Goal: Transaction & Acquisition: Purchase product/service

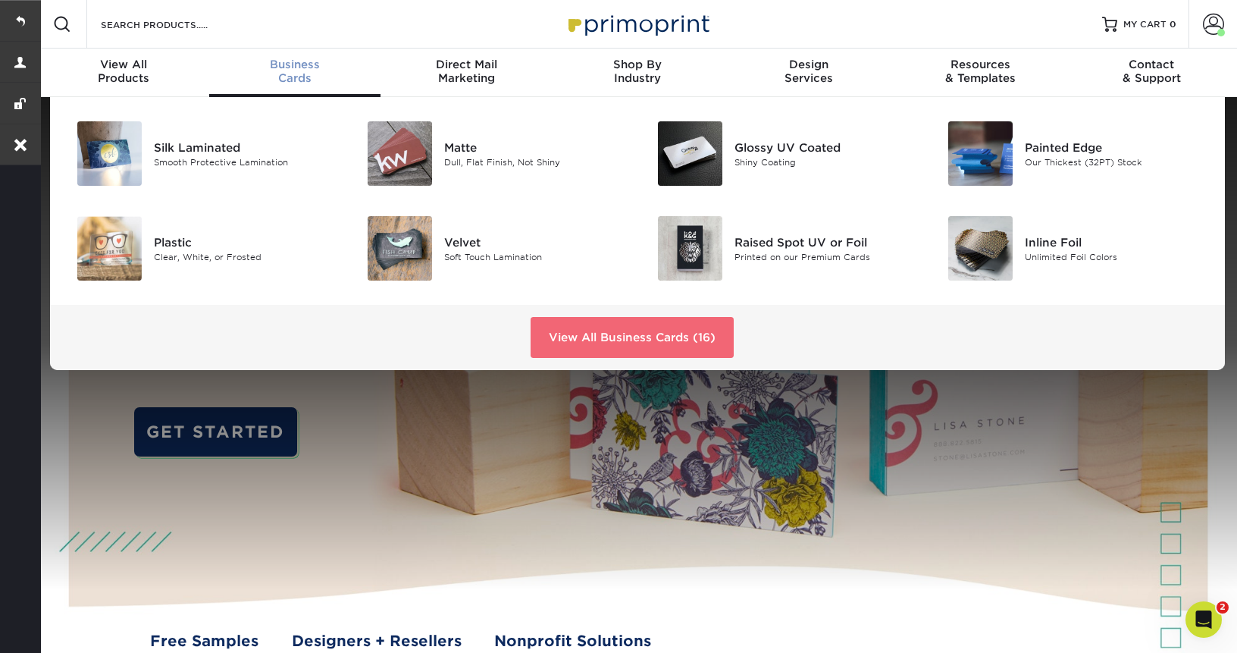
click at [590, 324] on link "View All Business Cards (16)" at bounding box center [632, 337] width 203 height 41
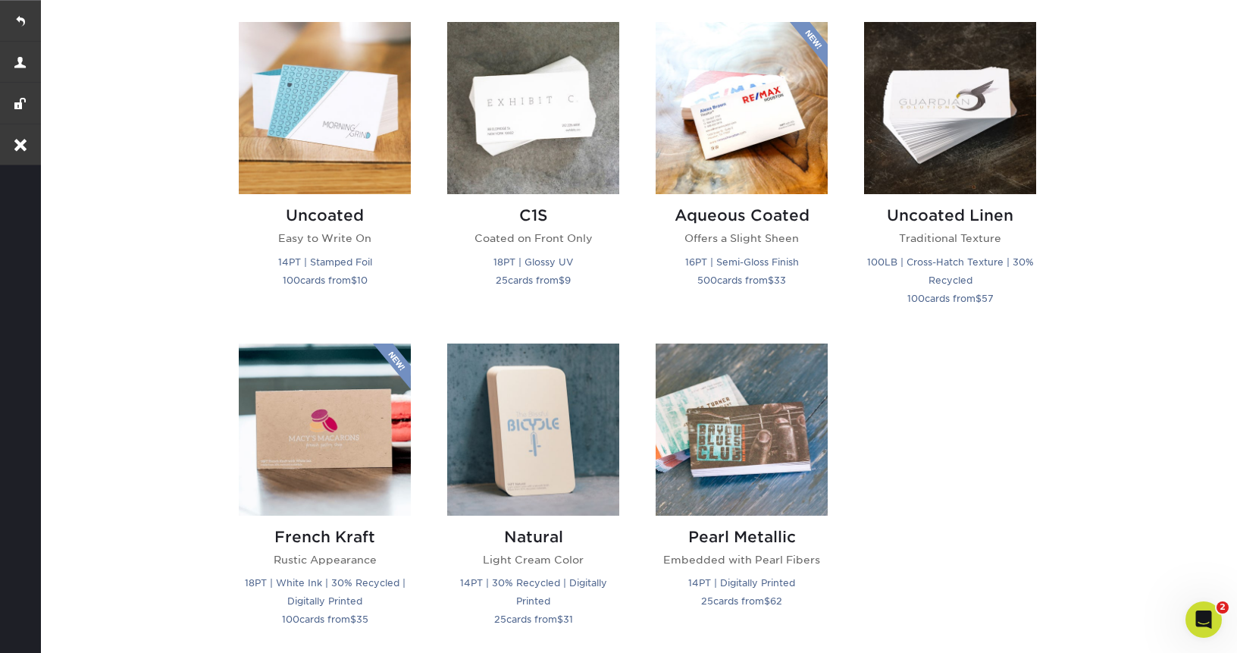
scroll to position [1385, 0]
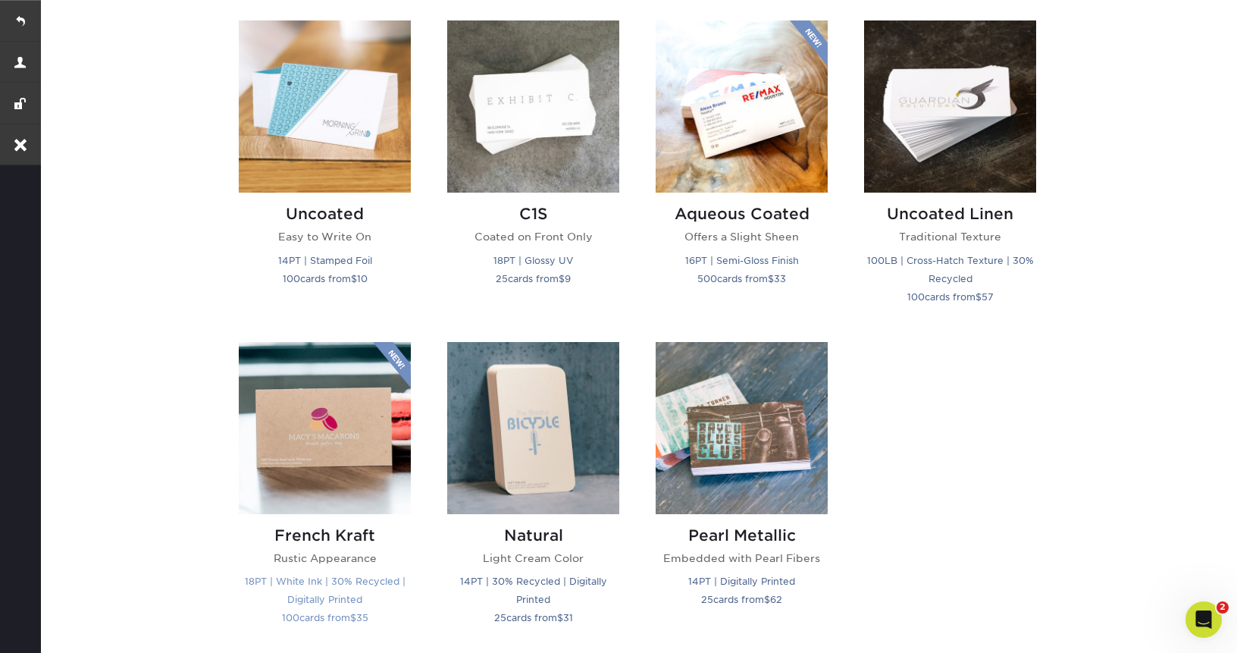
click at [341, 446] on img at bounding box center [325, 428] width 172 height 172
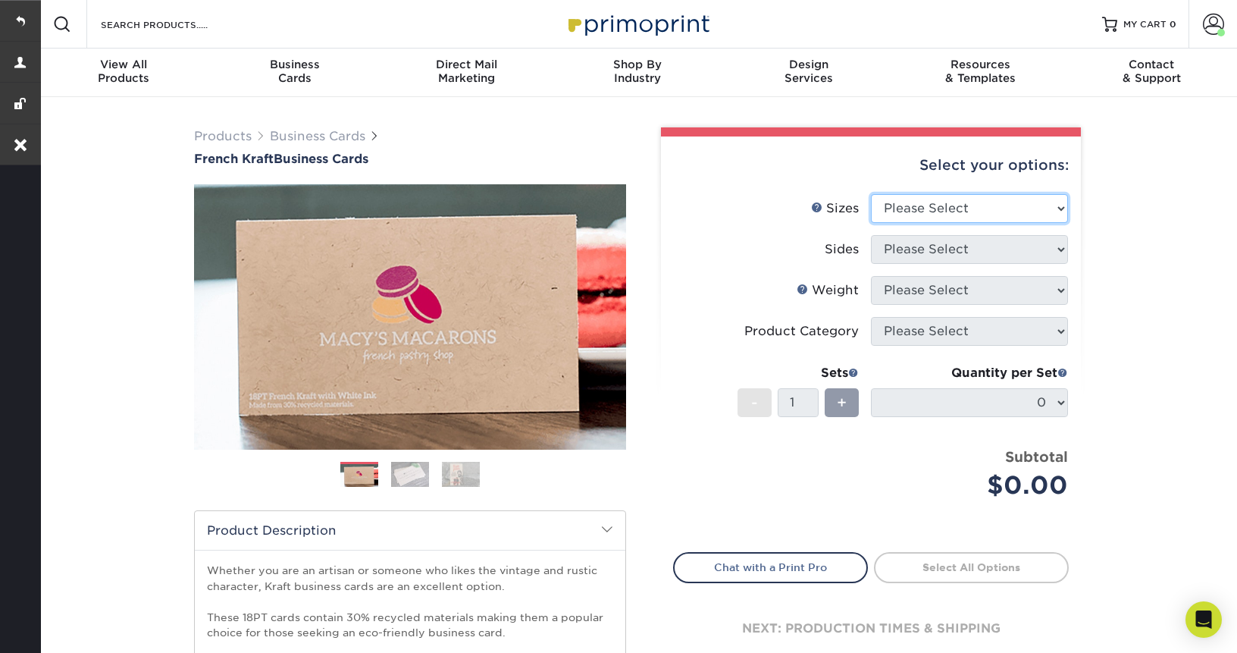
click at [920, 206] on select "Please Select 1.5" x 3.5" - Mini 1.75" x 3.5" - Mini 2" x 2" - Square 2" x 3" -…" at bounding box center [969, 208] width 197 height 29
select select "2.00x3.50"
click at [871, 194] on select "Please Select 1.5" x 3.5" - Mini 1.75" x 3.5" - Mini 2" x 2" - Square 2" x 3" -…" at bounding box center [969, 208] width 197 height 29
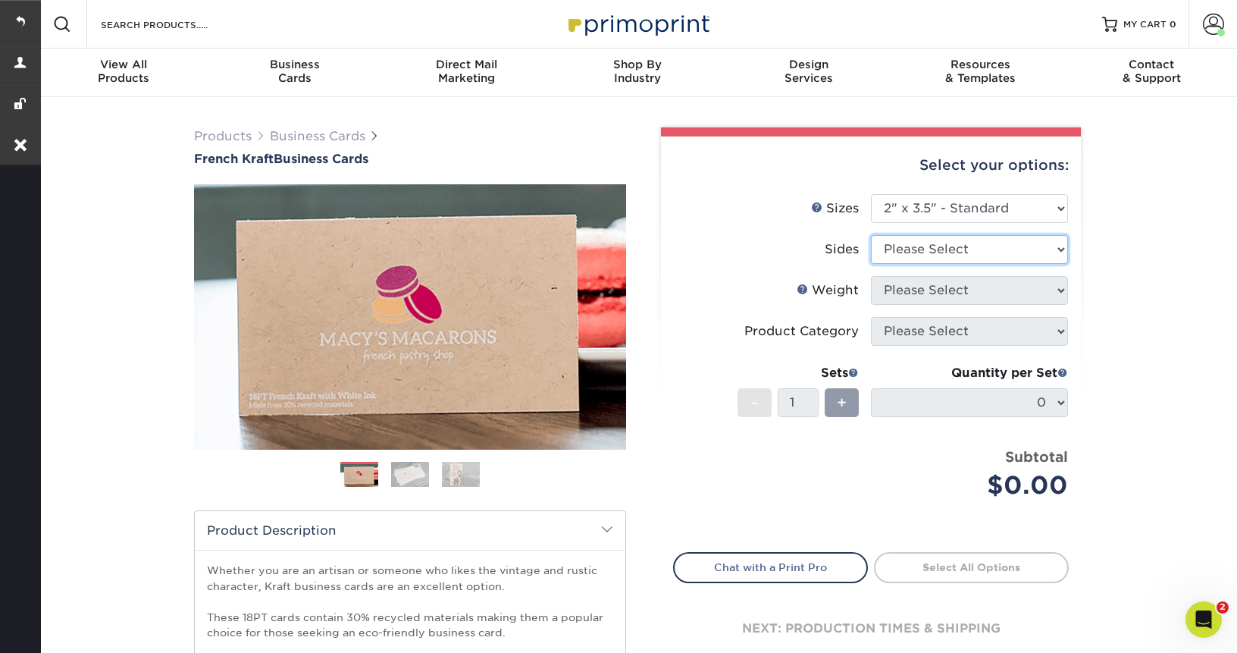
click at [1000, 249] on select "Please Select Print Both Sides Print Both Sides - White Mask Back Only Print Bo…" at bounding box center [969, 249] width 197 height 29
select select "13abbda7-1d64-4f25-8bb2-c179b224825d"
click at [871, 235] on select "Please Select Print Both Sides Print Both Sides - White Mask Back Only Print Bo…" at bounding box center [969, 249] width 197 height 29
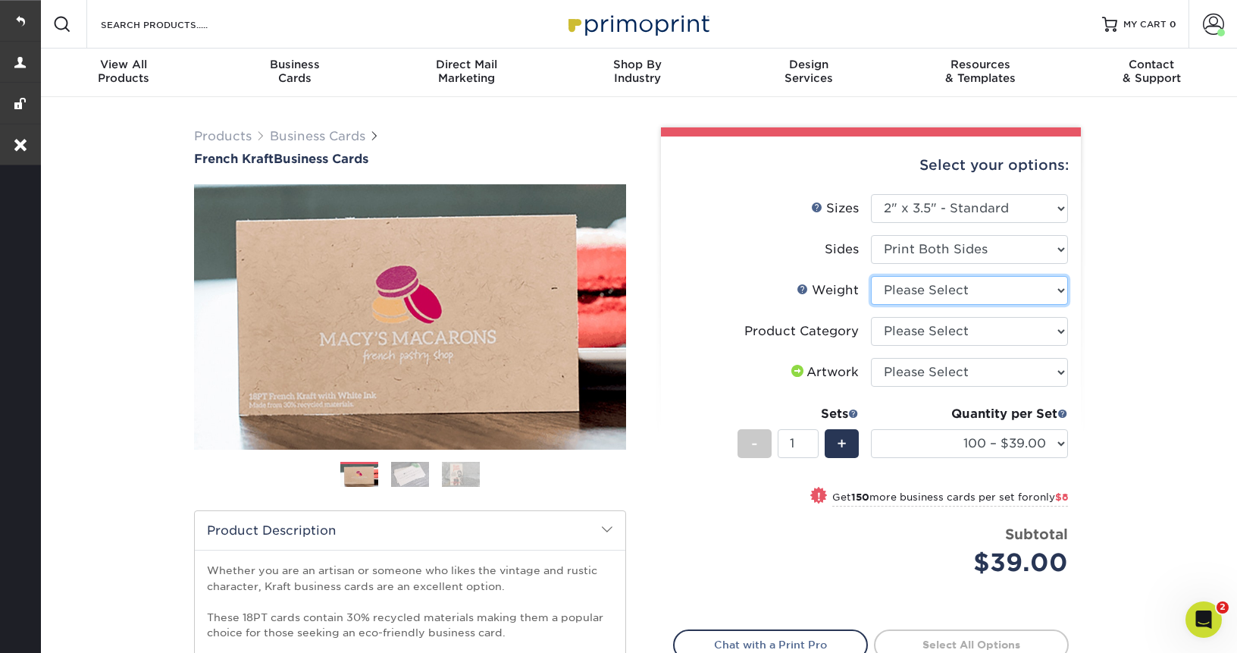
click at [983, 293] on select "Please Select 18PTUCKRAFT" at bounding box center [969, 290] width 197 height 29
select select "18PTUCKRAFT"
click at [871, 276] on select "Please Select 18PTUCKRAFT" at bounding box center [969, 290] width 197 height 29
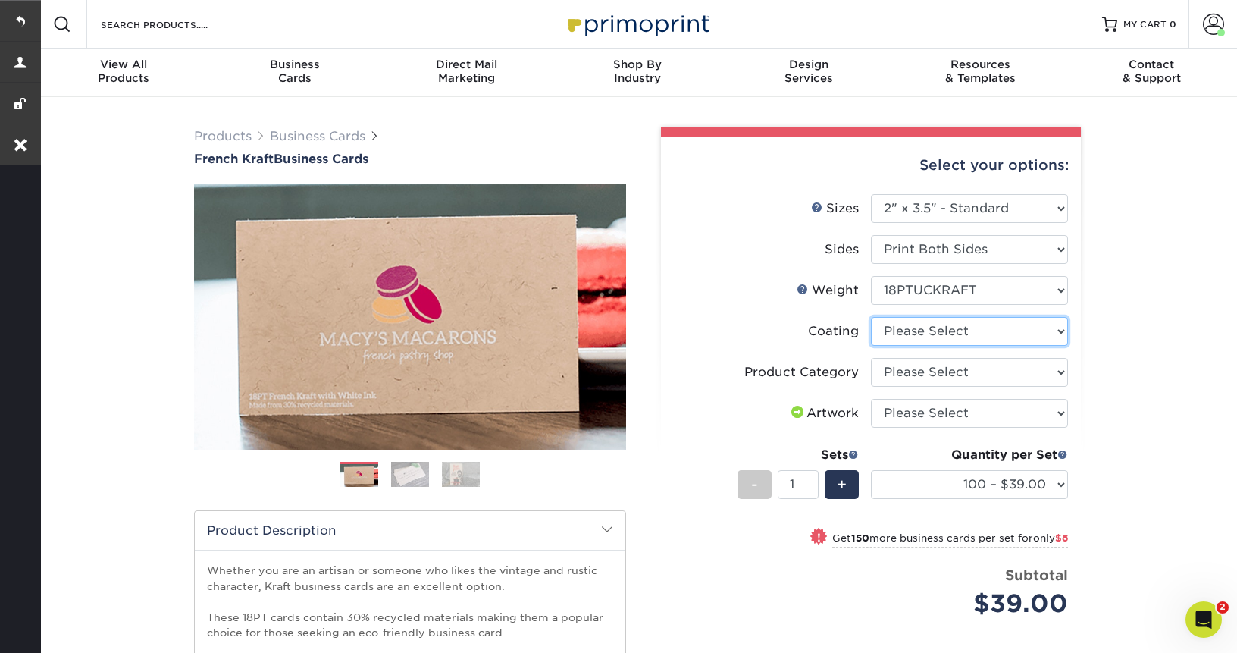
click at [963, 335] on select at bounding box center [969, 331] width 197 height 29
select select "3e7618de-abca-4bda-9f97-8b9129e913d8"
click at [871, 317] on select at bounding box center [969, 331] width 197 height 29
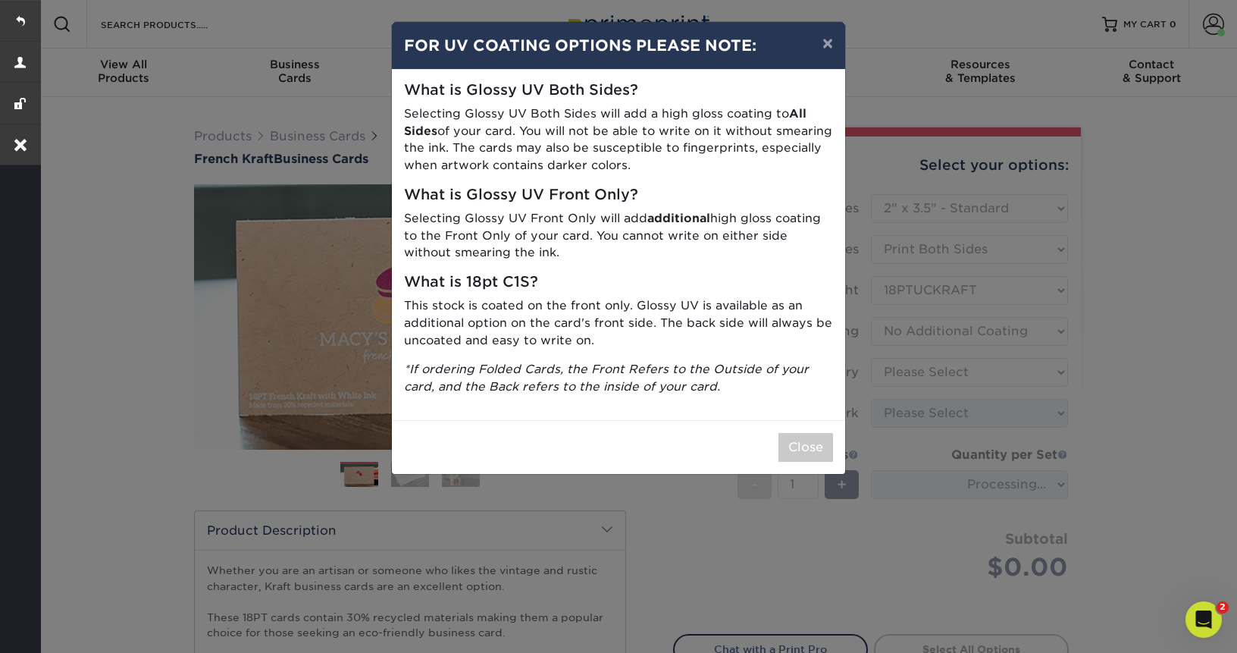
click at [766, 449] on div "Close" at bounding box center [618, 447] width 453 height 54
click at [805, 480] on div "× FOR UV COATING OPTIONS PLEASE NOTE: What is Glossy UV Both Sides? Selecting G…" at bounding box center [618, 326] width 1237 height 653
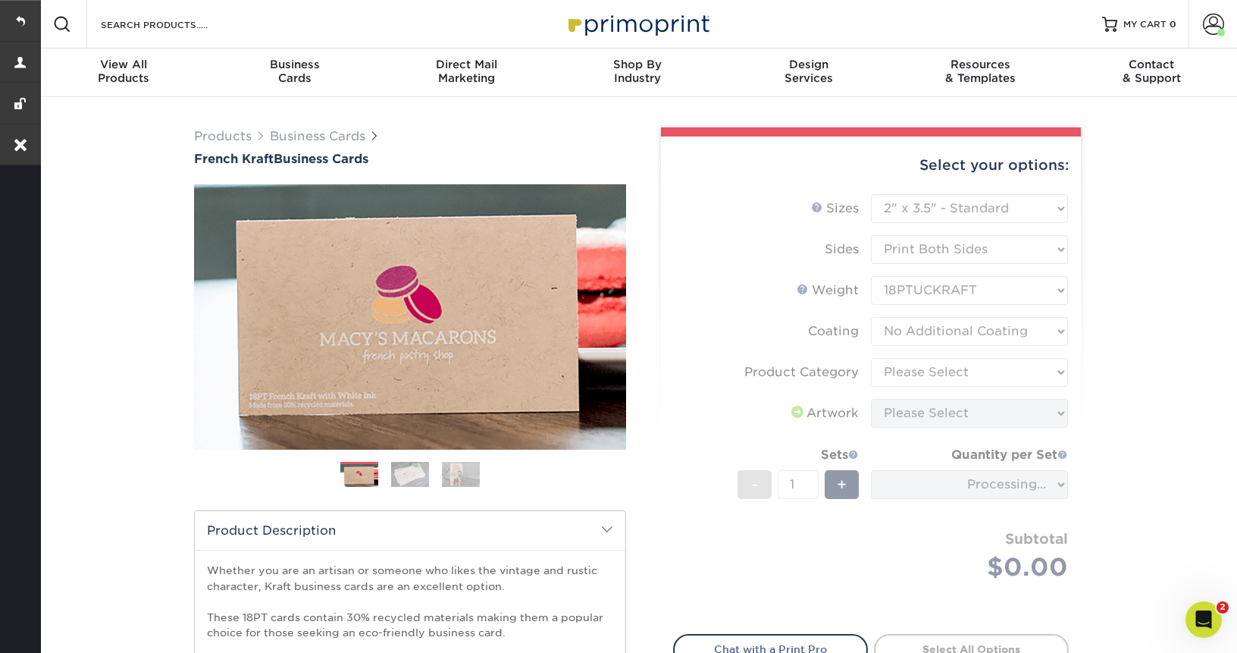
click at [805, 471] on form "Sizes Help Sizes Please Select 1.5" x 3.5" - Mini 1.75" x 3.5" - Mini 2" x 2" -…" at bounding box center [871, 405] width 396 height 422
click at [990, 362] on form "Sizes Help Sizes Please Select 1.5" x 3.5" - Mini 1.75" x 3.5" - Mini 2" x 2" -…" at bounding box center [871, 405] width 396 height 422
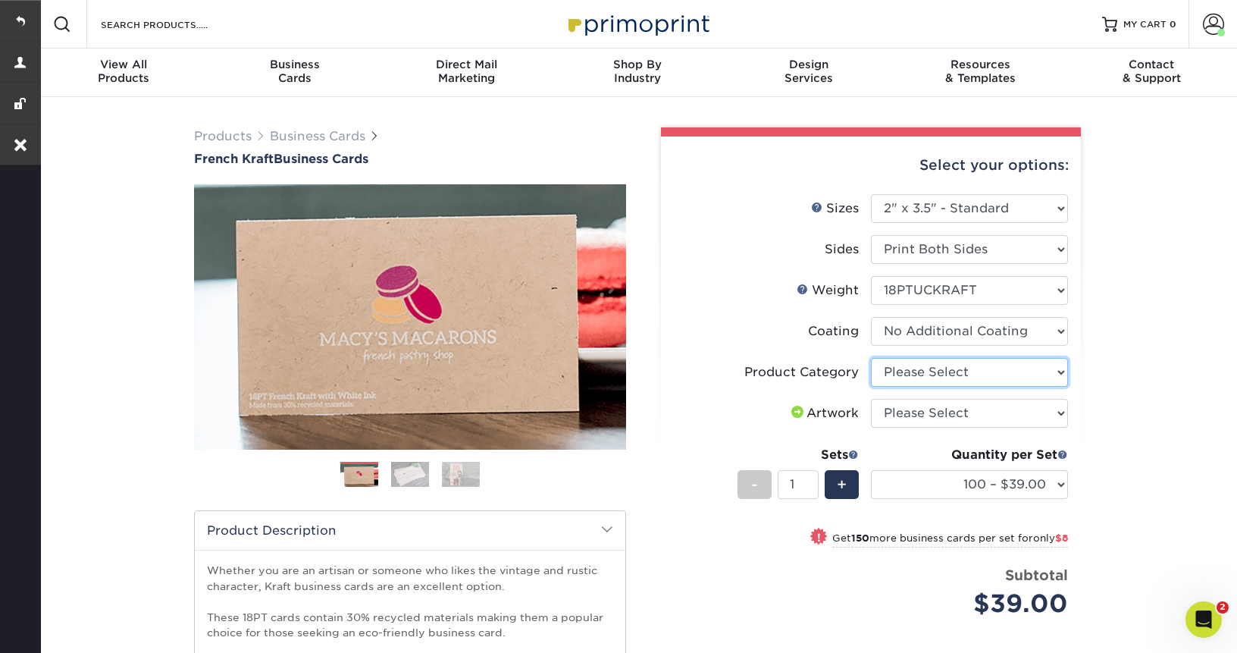
click at [990, 369] on select "Please Select Business Cards" at bounding box center [969, 372] width 197 height 29
select select "3b5148f1-0588-4f88-a218-97bcfdce65c1"
click at [871, 358] on select "Please Select Business Cards" at bounding box center [969, 372] width 197 height 29
click at [966, 422] on select "Please Select I will upload files I need a design - $100" at bounding box center [969, 413] width 197 height 29
select select "upload"
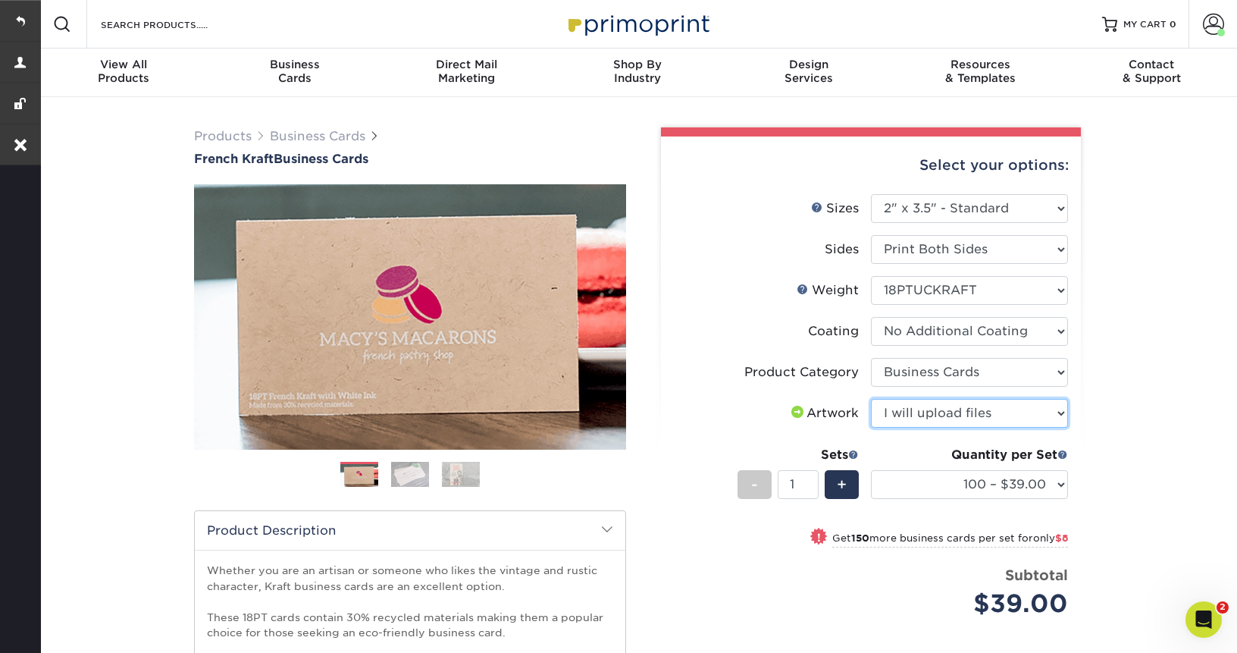
click at [871, 399] on select "Please Select I will upload files I need a design - $100" at bounding box center [969, 413] width 197 height 29
click at [960, 487] on select "100 – $39.00 250 – $47.00 500 – $82.00 1000 – $147.00" at bounding box center [969, 484] width 197 height 29
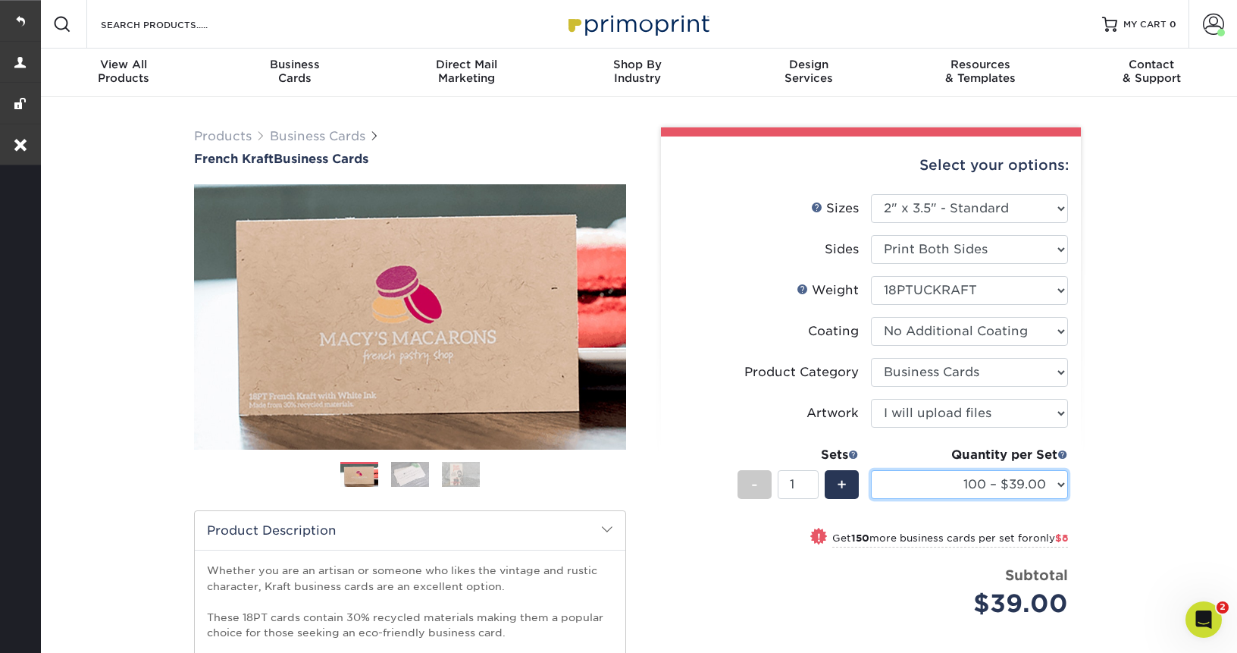
select select "500 – $82.00"
click at [871, 470] on select "100 – $39.00 250 – $47.00 500 – $82.00 1000 – $147.00" at bounding box center [969, 484] width 197 height 29
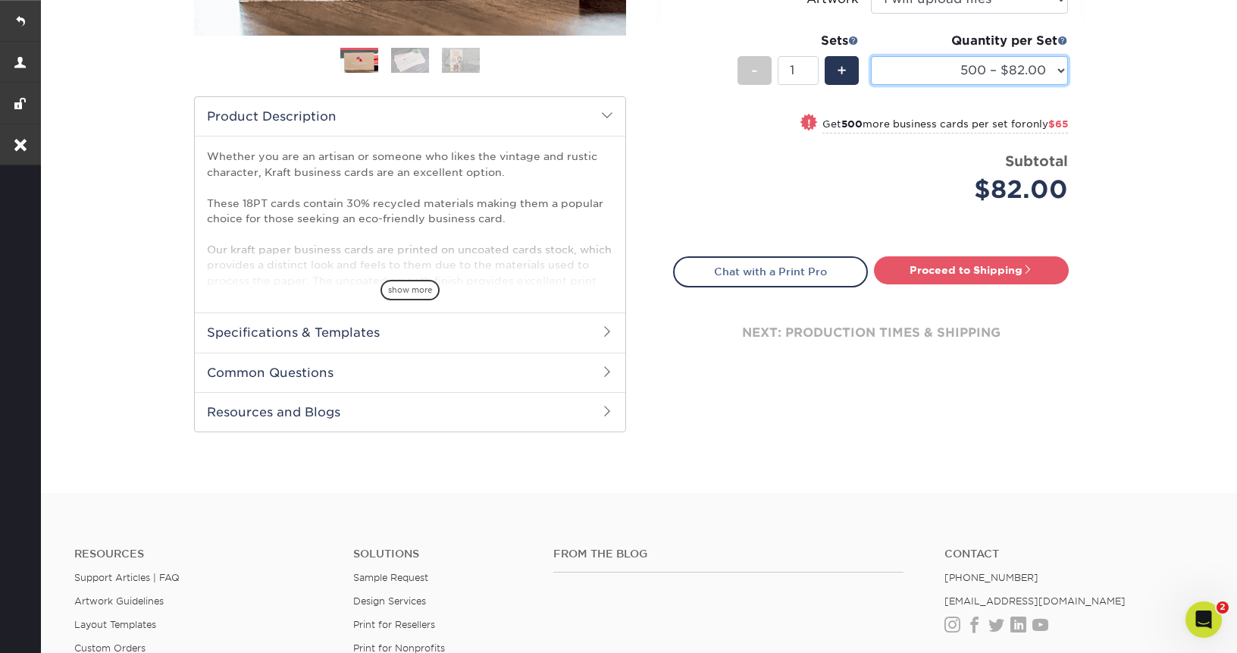
scroll to position [452, 0]
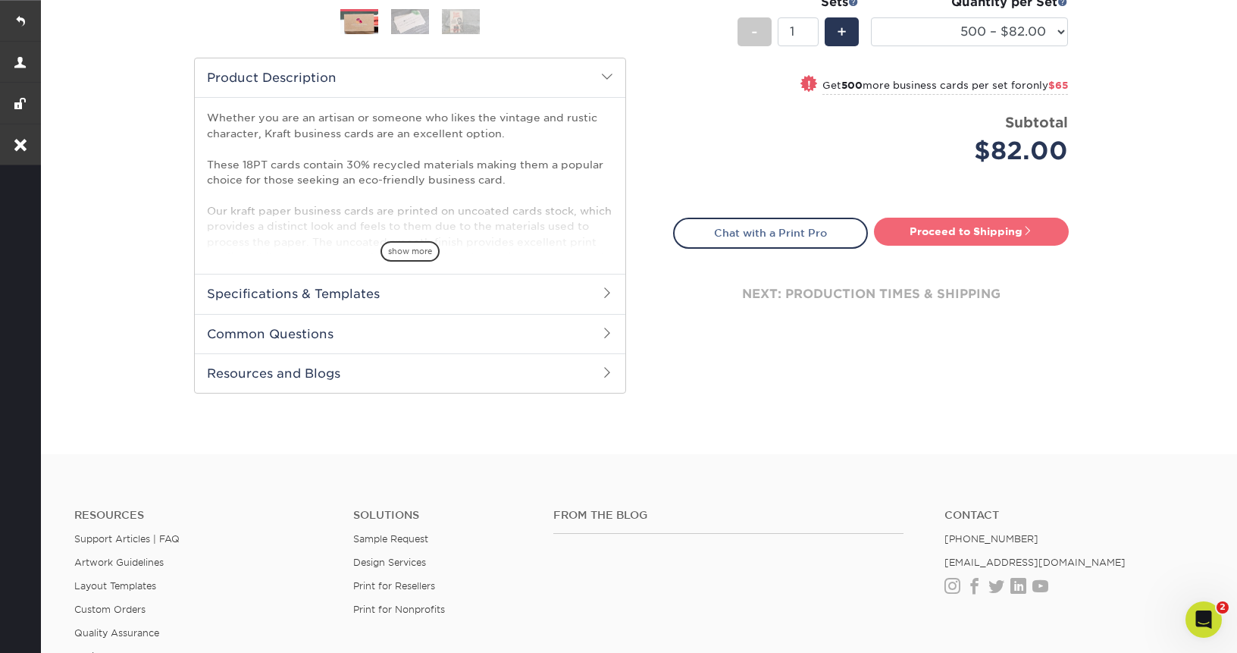
click at [939, 239] on link "Proceed to Shipping" at bounding box center [971, 231] width 195 height 27
type input "Set 1"
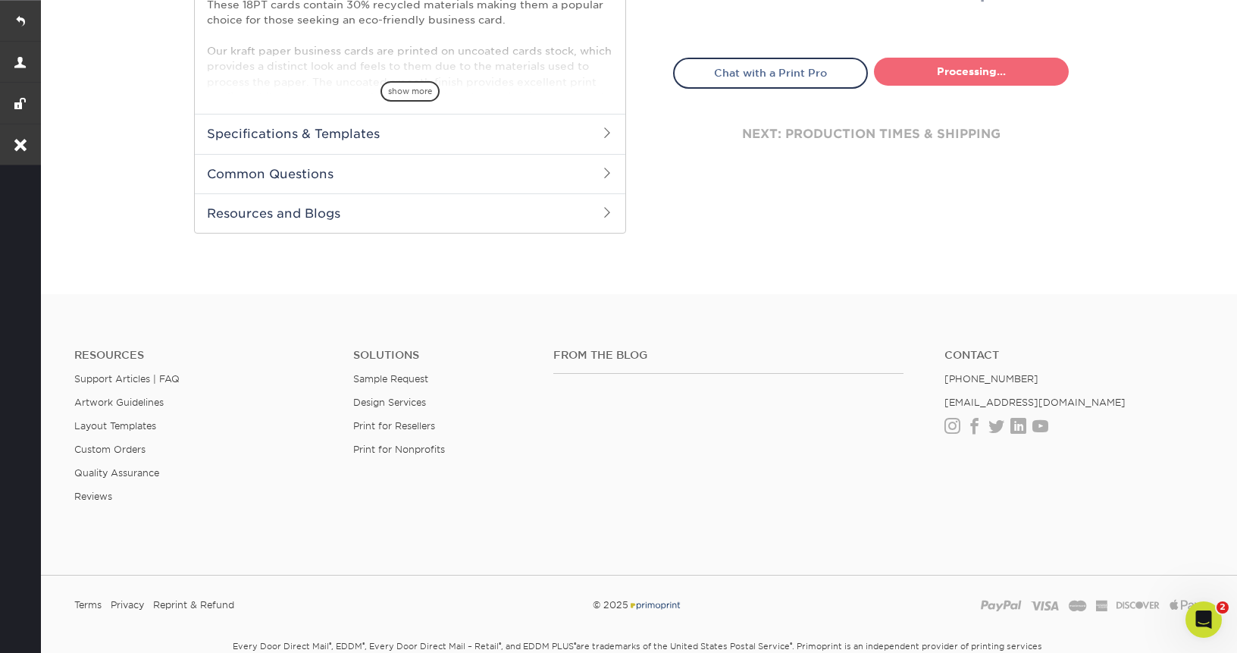
select select "664e0fbc-ad01-41b0-8fc7-cf76a8e90638"
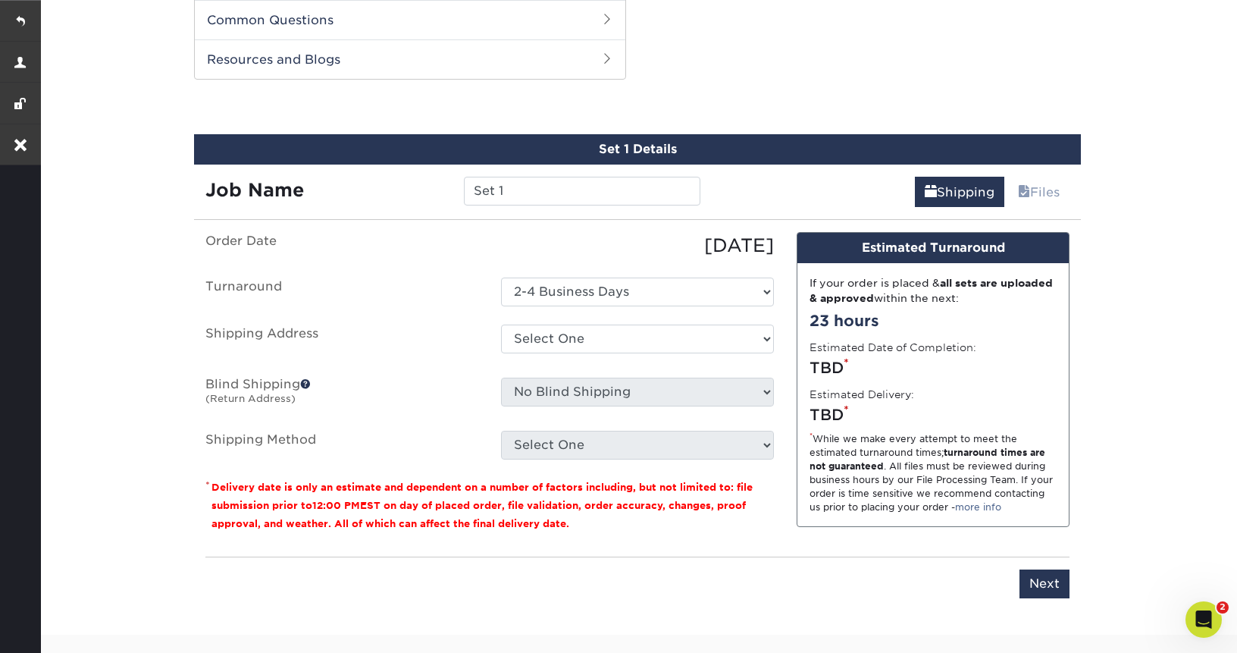
scroll to position [771, 0]
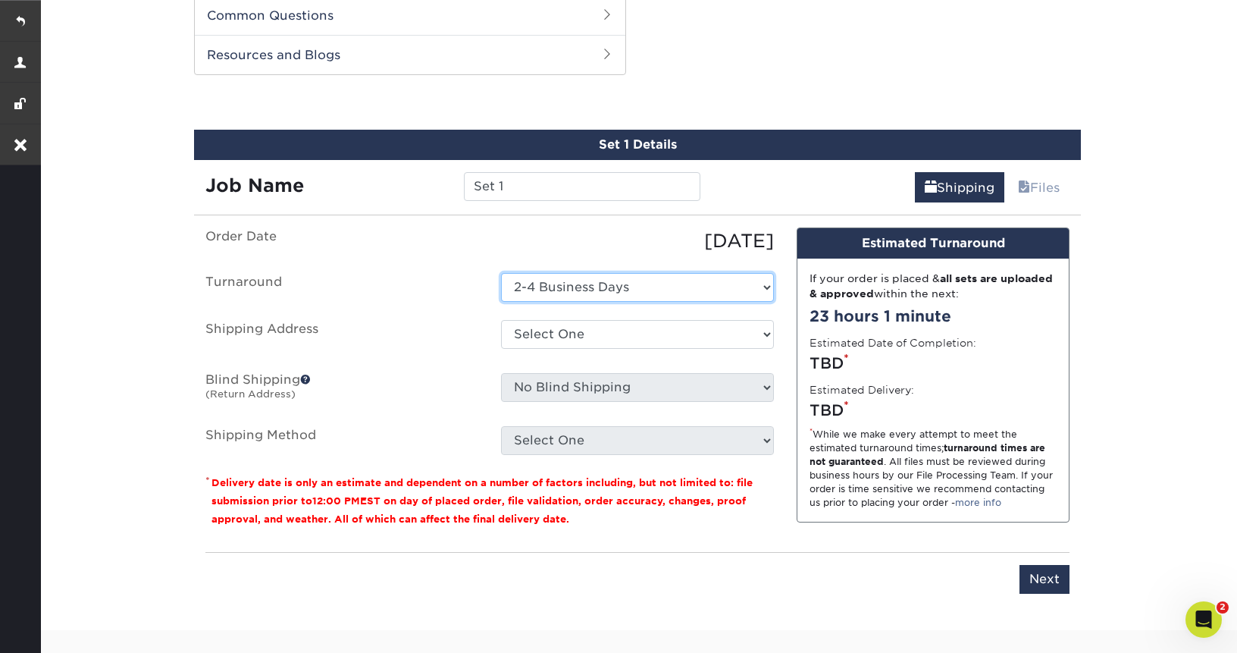
click at [648, 275] on select "Select One 2-4 Business Days" at bounding box center [637, 287] width 273 height 29
click at [501, 273] on select "Select One 2-4 Business Days" at bounding box center [637, 287] width 273 height 29
click at [632, 354] on ul "Order Date 08/29/2025 Turnaround Select One 2-4 Business Days Shipping Address …" at bounding box center [489, 340] width 568 height 227
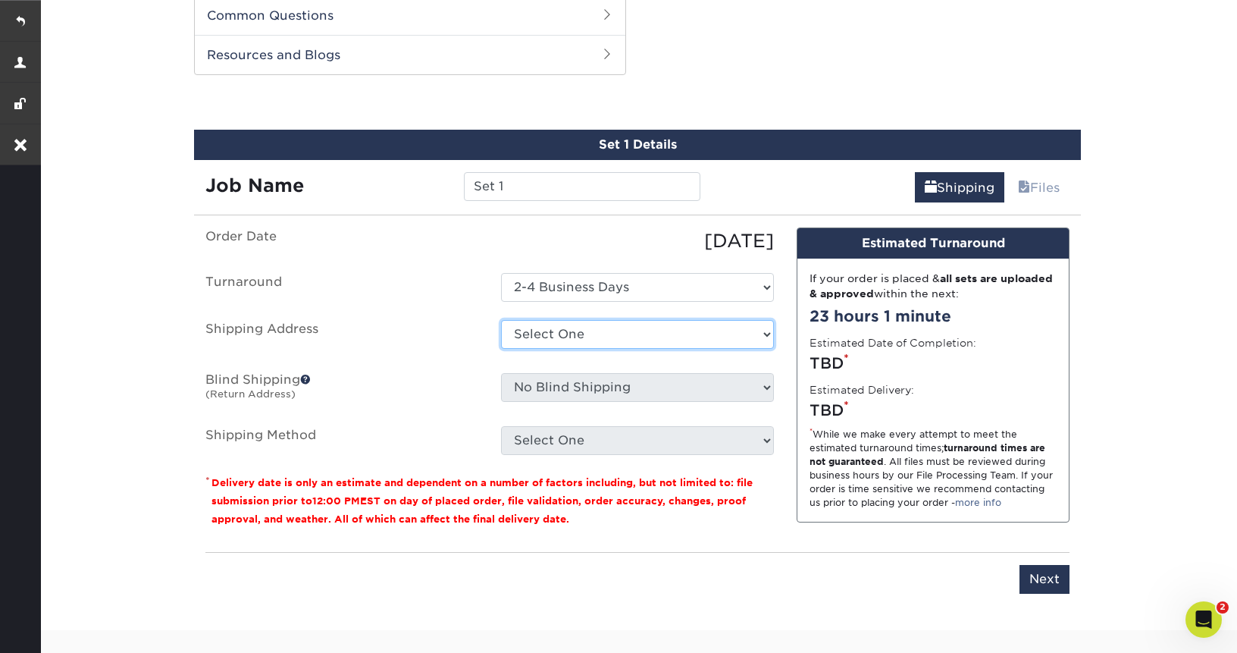
click at [630, 335] on select "Select One Mr + Add New Address" at bounding box center [637, 334] width 273 height 29
select select "278033"
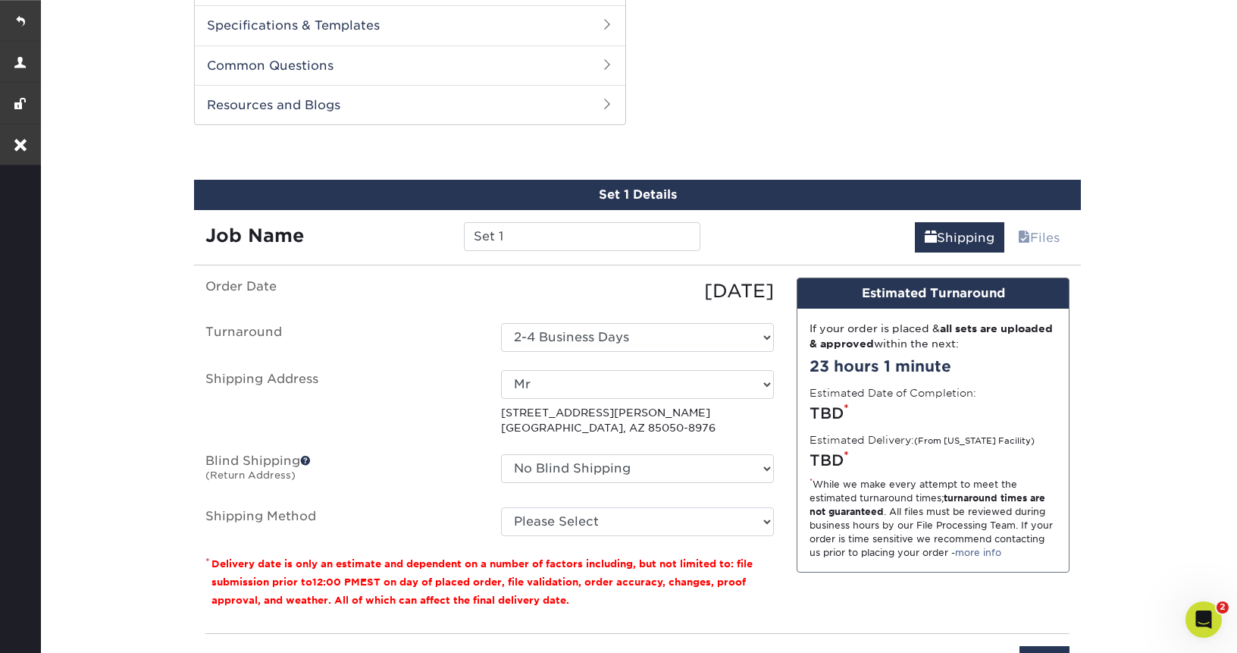
scroll to position [719, 0]
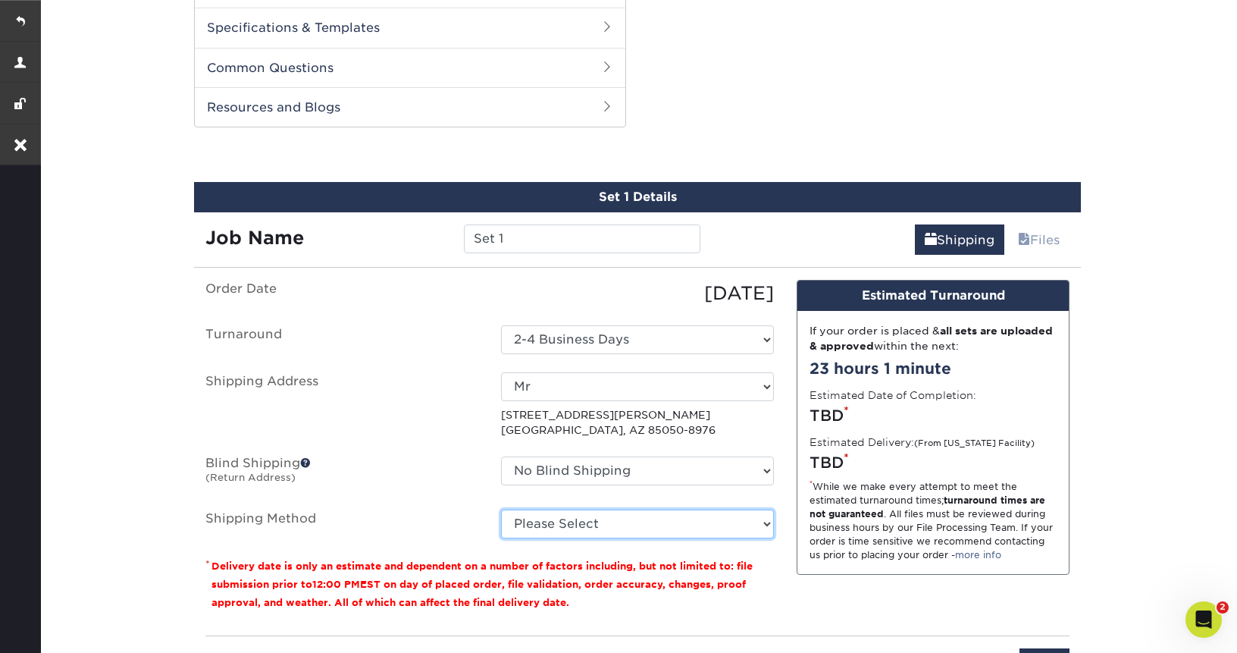
click at [653, 535] on select "Please Select Ground Shipping (+$8.96) 3 Day Shipping Service (+$20.04) 2 Day A…" at bounding box center [637, 523] width 273 height 29
select select "03"
click at [501, 509] on select "Please Select Ground Shipping (+$8.96) 3 Day Shipping Service (+$20.04) 2 Day A…" at bounding box center [637, 523] width 273 height 29
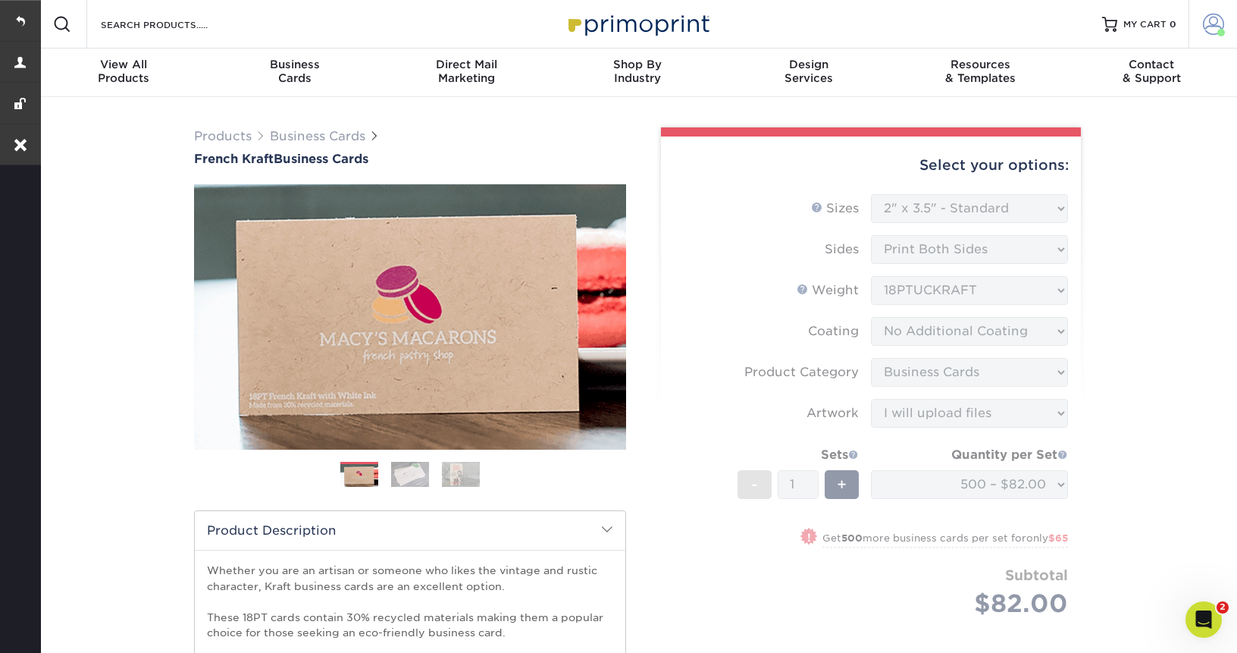
click at [1195, 23] on link "Account" at bounding box center [1212, 24] width 49 height 49
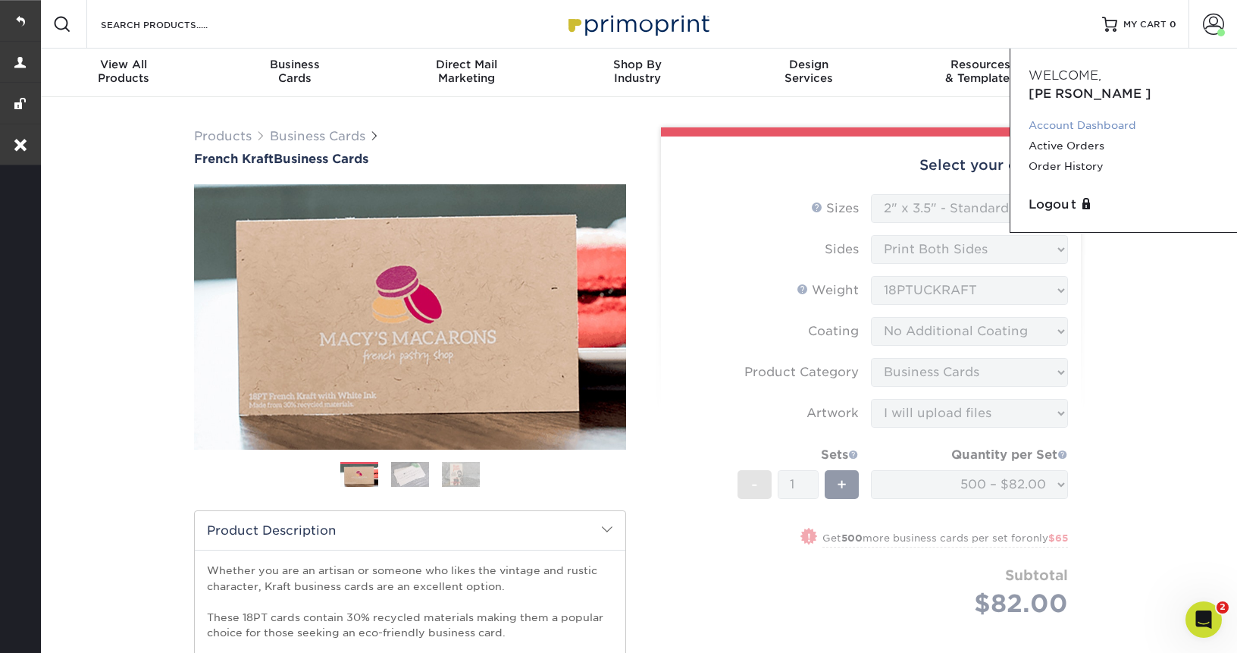
click at [1085, 115] on link "Account Dashboard" at bounding box center [1124, 125] width 190 height 20
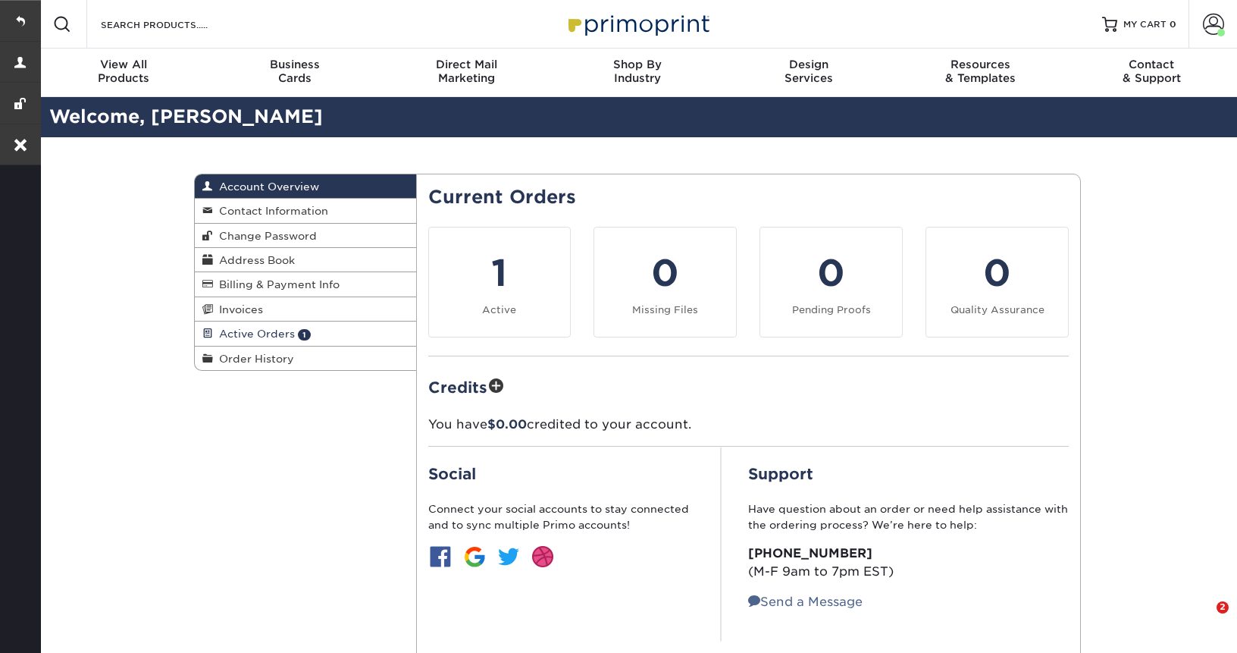
click at [256, 337] on span "Active Orders" at bounding box center [254, 333] width 82 height 12
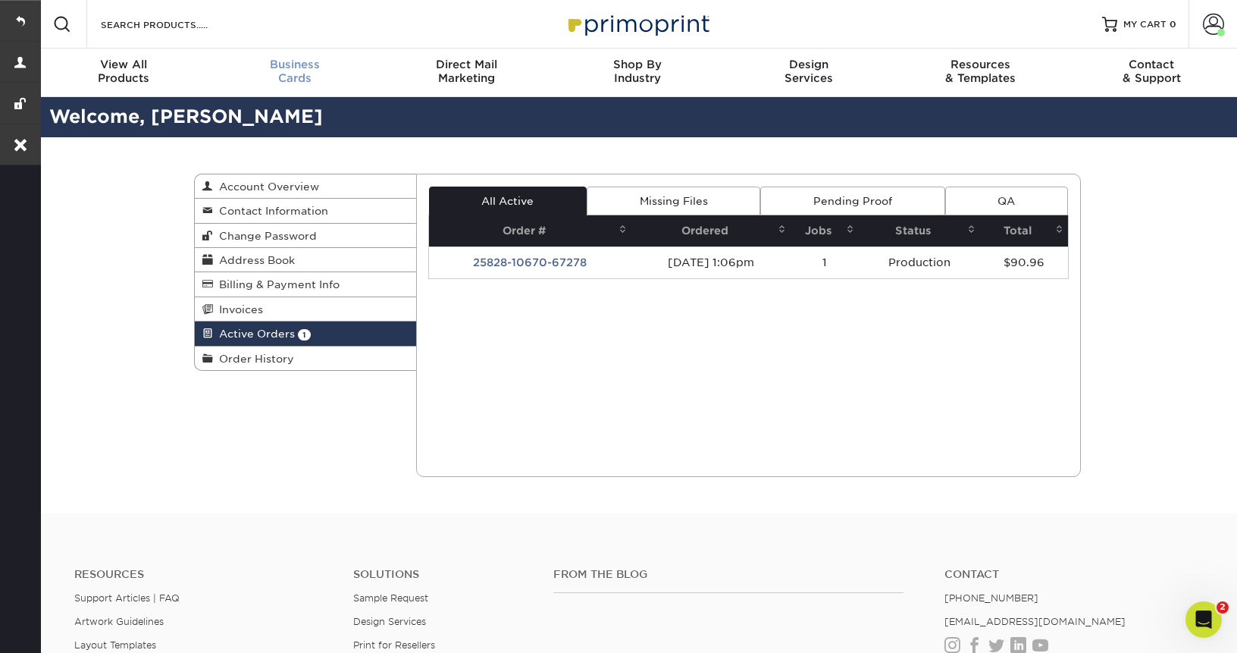
click at [278, 69] on span "Business" at bounding box center [294, 65] width 171 height 14
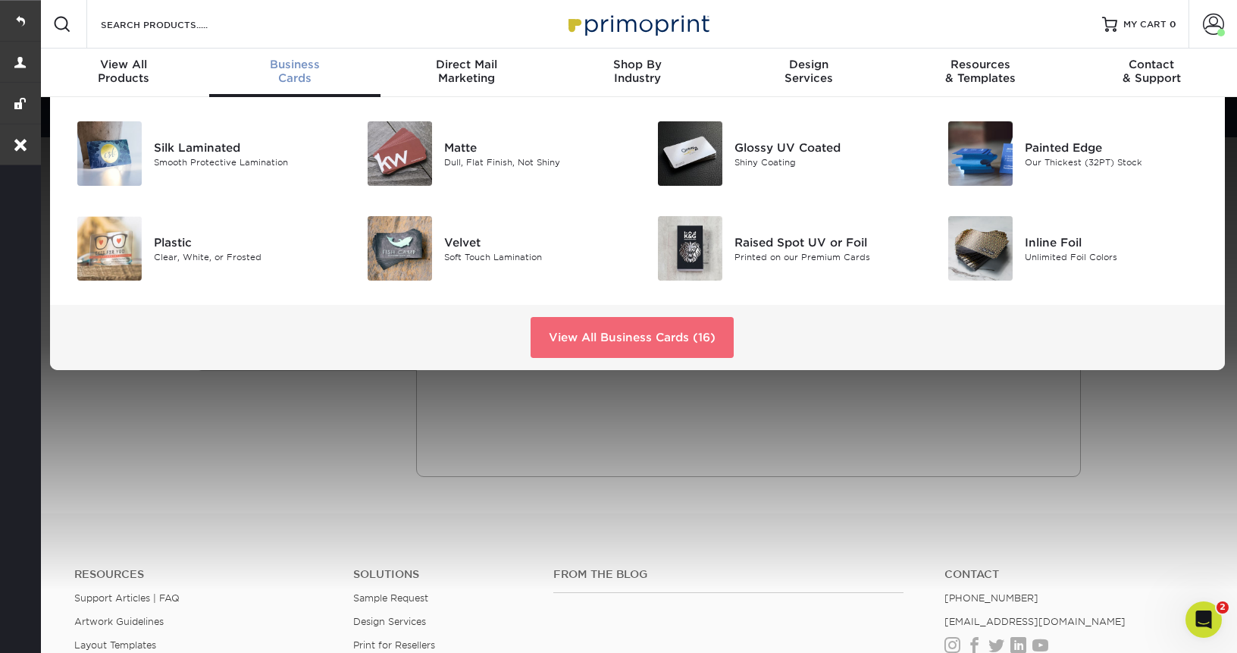
click at [594, 328] on link "View All Business Cards (16)" at bounding box center [632, 337] width 203 height 41
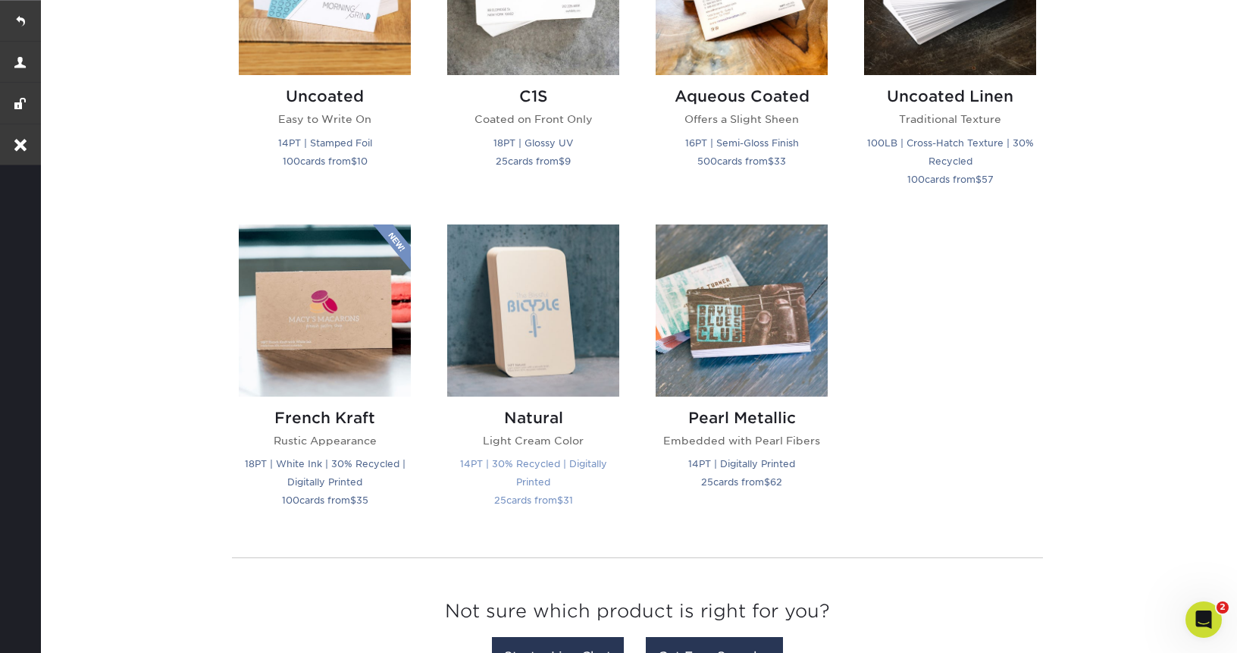
scroll to position [1510, 0]
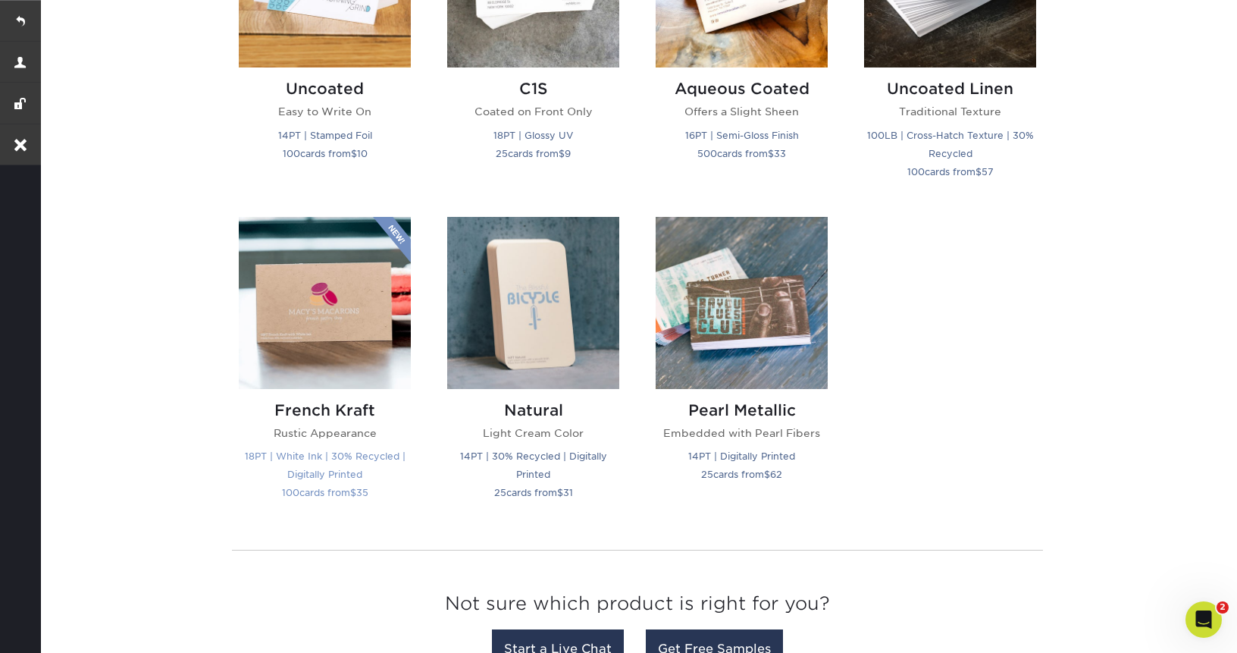
click at [277, 358] on img at bounding box center [325, 303] width 172 height 172
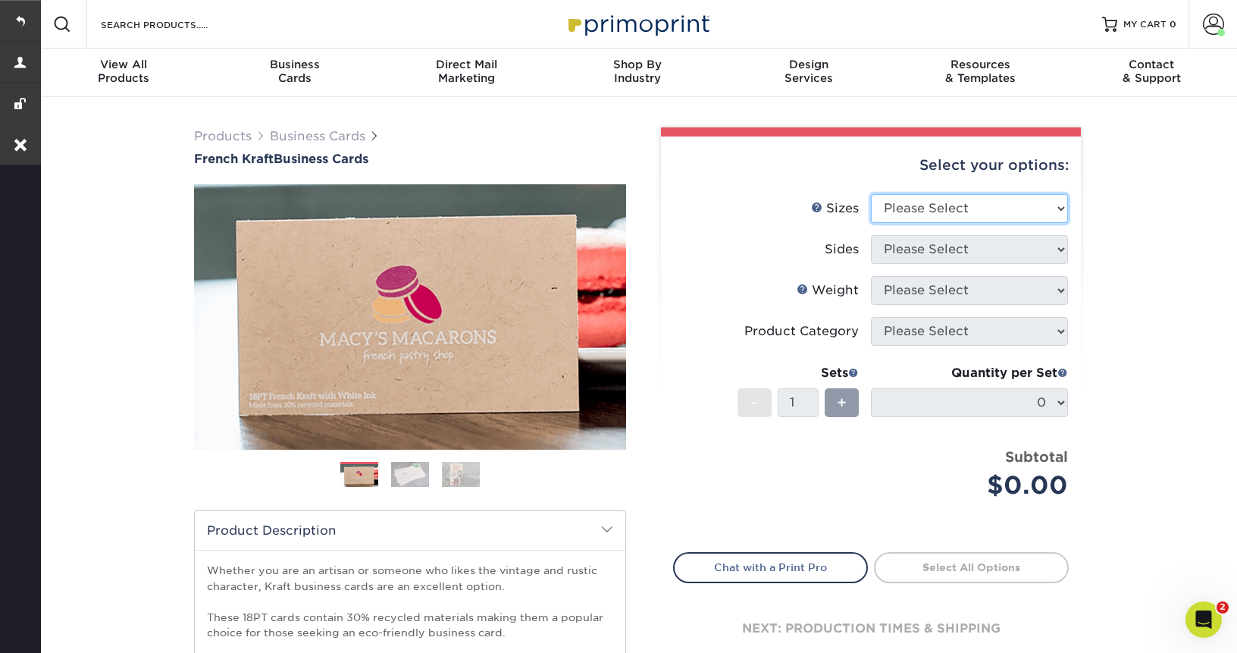
click at [972, 211] on select "Please Select 1.5" x 3.5" - Mini 1.75" x 3.5" - Mini 2" x 2" - Square 2" x 3" -…" at bounding box center [969, 208] width 197 height 29
select select "2.00x3.50"
click at [871, 194] on select "Please Select 1.5" x 3.5" - Mini 1.75" x 3.5" - Mini 2" x 2" - Square 2" x 3" -…" at bounding box center [969, 208] width 197 height 29
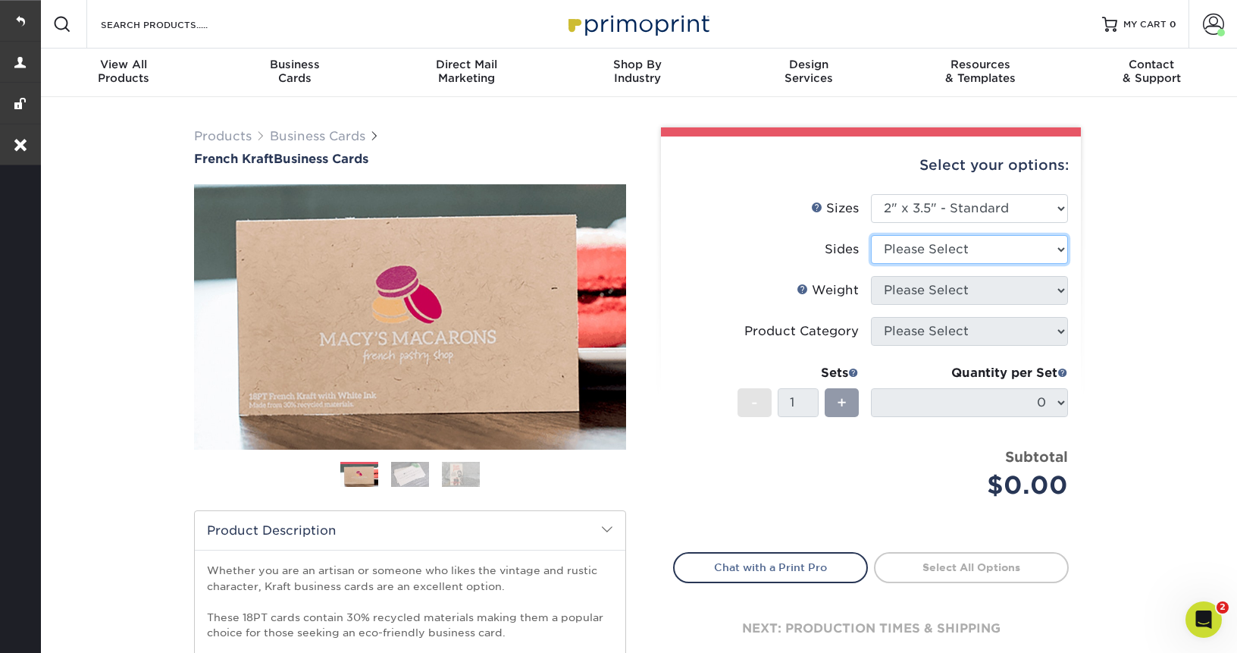
click at [929, 247] on select "Please Select Print Both Sides Print Both Sides - White Mask Back Only Print Bo…" at bounding box center [969, 249] width 197 height 29
select select "13abbda7-1d64-4f25-8bb2-c179b224825d"
click at [871, 235] on select "Please Select Print Both Sides Print Both Sides - White Mask Back Only Print Bo…" at bounding box center [969, 249] width 197 height 29
click at [919, 295] on form "Sizes Help Sizes Please Select 1.5" x 3.5" - Mini 1.75" x 3.5" - Mini 2" x 2" -…" at bounding box center [871, 364] width 396 height 340
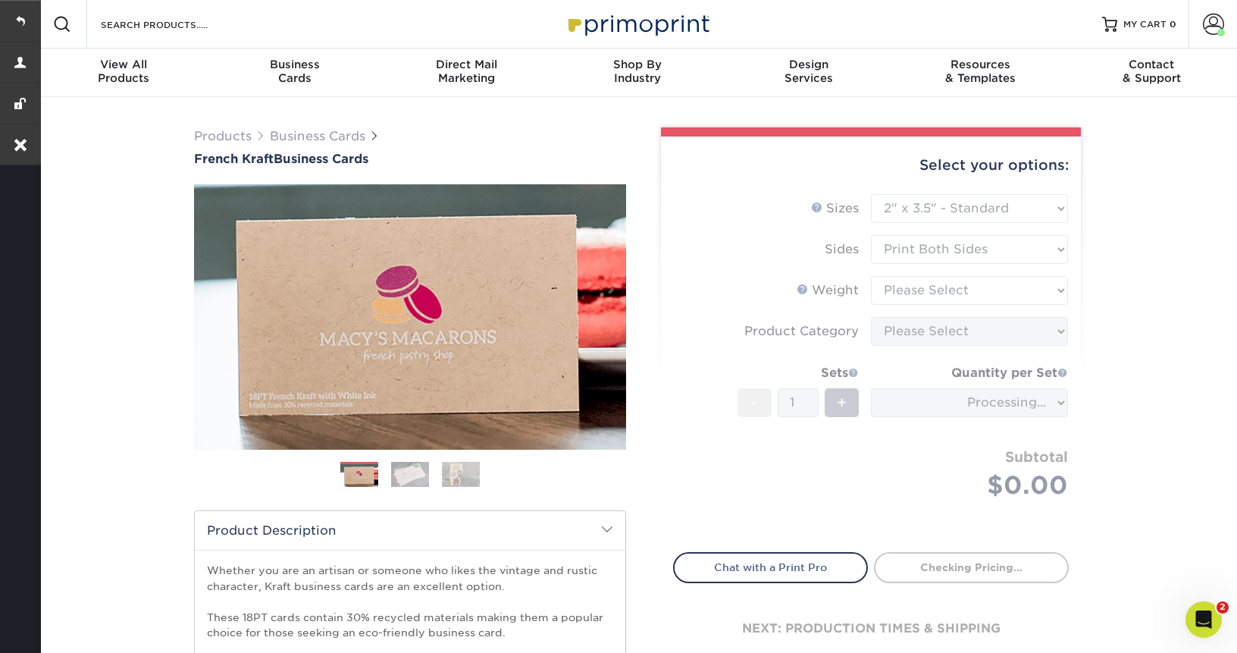
click at [925, 291] on form "Sizes Help Sizes Please Select 1.5" x 3.5" - Mini 1.75" x 3.5" - Mini 2" x 2" -…" at bounding box center [871, 364] width 396 height 340
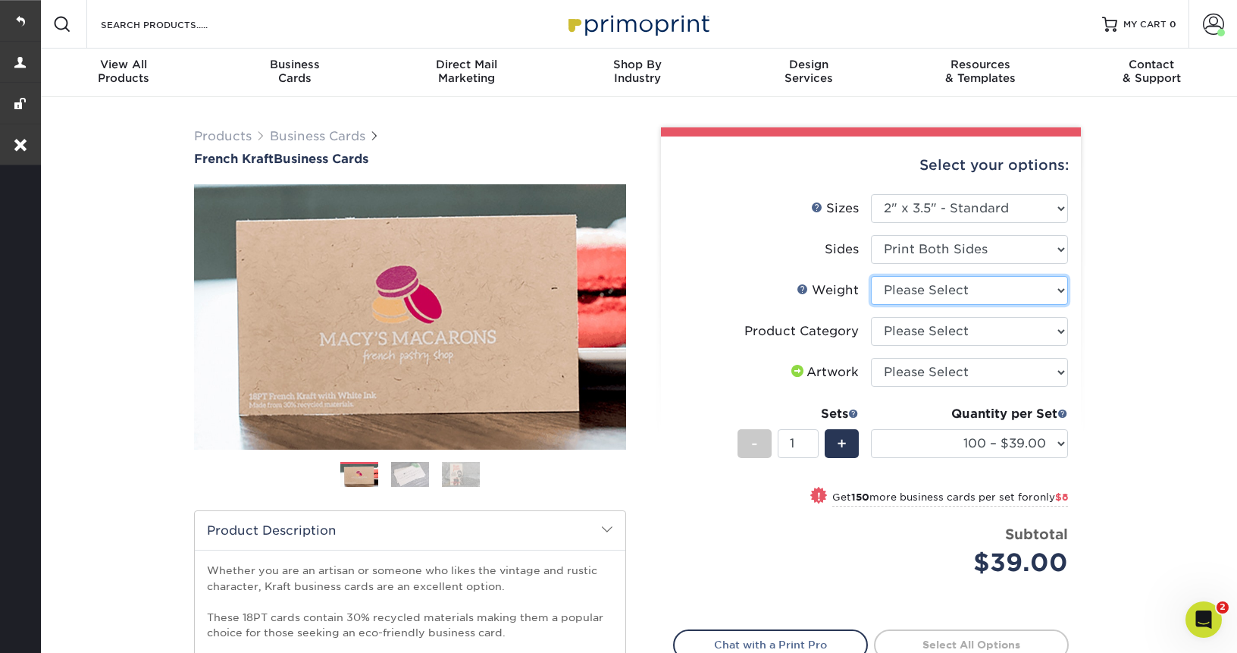
click at [982, 291] on select "Please Select 18PTUCKRAFT" at bounding box center [969, 290] width 197 height 29
click at [871, 276] on select "Please Select 18PTUCKRAFT" at bounding box center [969, 290] width 197 height 29
click at [978, 286] on select "Please Select 18PTUCKRAFT" at bounding box center [969, 290] width 197 height 29
select select "18PTUCKRAFT"
click at [871, 276] on select "Please Select 18PTUCKRAFT" at bounding box center [969, 290] width 197 height 29
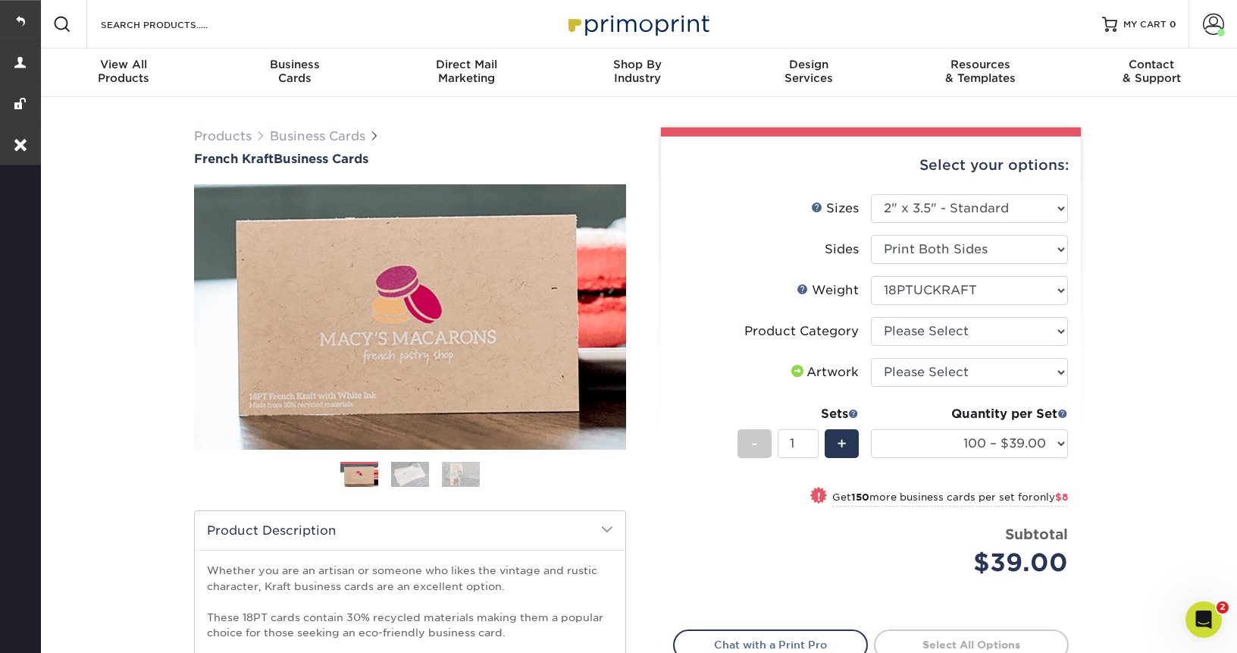
click at [953, 330] on form "Sizes Help Sizes Please Select 1.5" x 3.5" - Mini 1.75" x 3.5" - Mini 2" x 2" -…" at bounding box center [871, 403] width 396 height 418
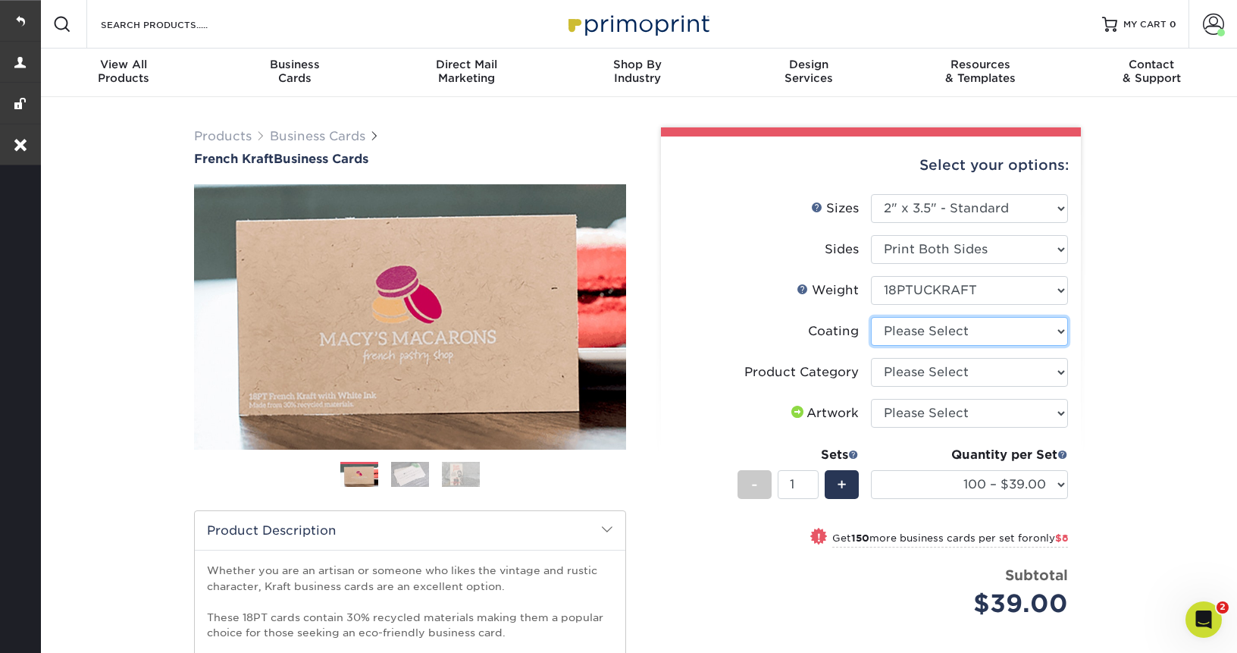
click at [1025, 333] on select at bounding box center [969, 331] width 197 height 29
select select "3e7618de-abca-4bda-9f97-8b9129e913d8"
click at [871, 317] on select at bounding box center [969, 331] width 197 height 29
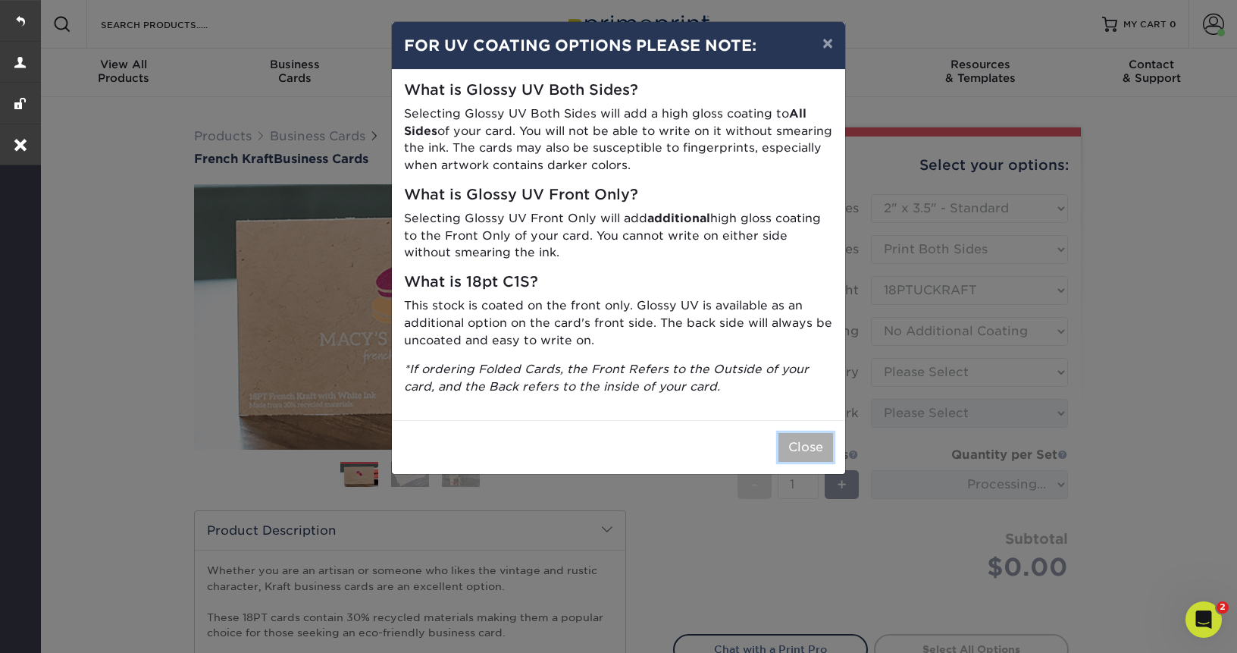
click at [819, 447] on button "Close" at bounding box center [805, 447] width 55 height 29
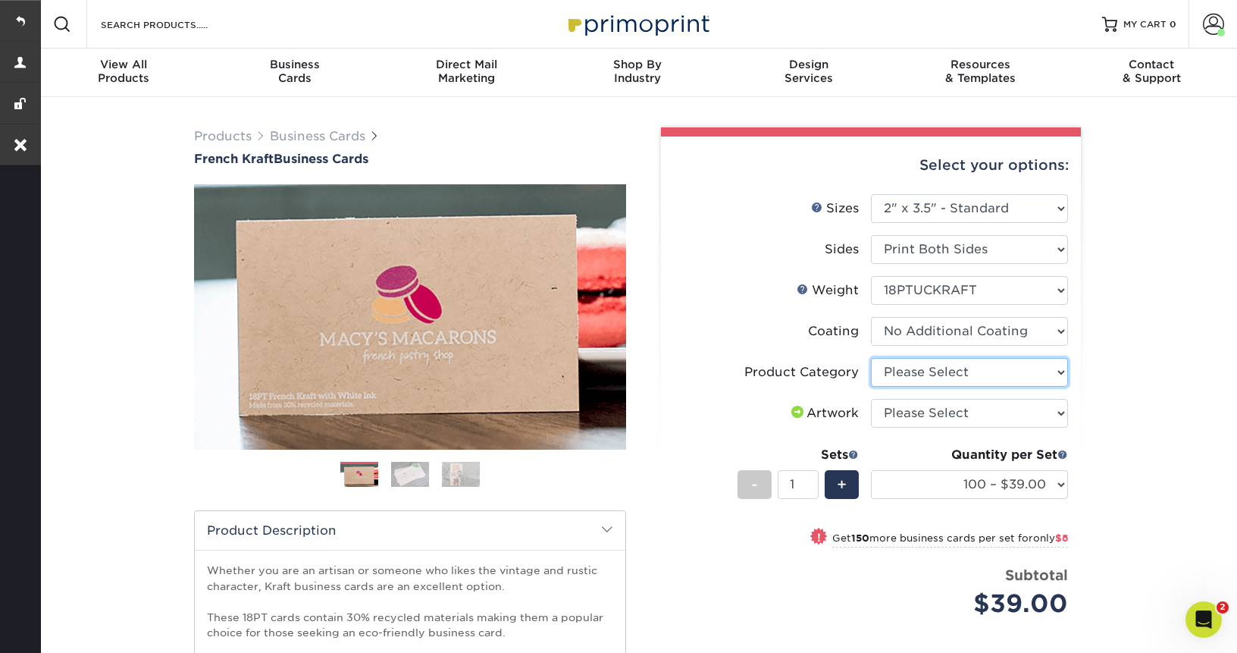
click at [1007, 374] on select "Please Select Business Cards" at bounding box center [969, 372] width 197 height 29
select select "3b5148f1-0588-4f88-a218-97bcfdce65c1"
click at [871, 358] on select "Please Select Business Cards" at bounding box center [969, 372] width 197 height 29
click at [964, 420] on select "Please Select I will upload files I need a design - $100" at bounding box center [969, 413] width 197 height 29
select select "upload"
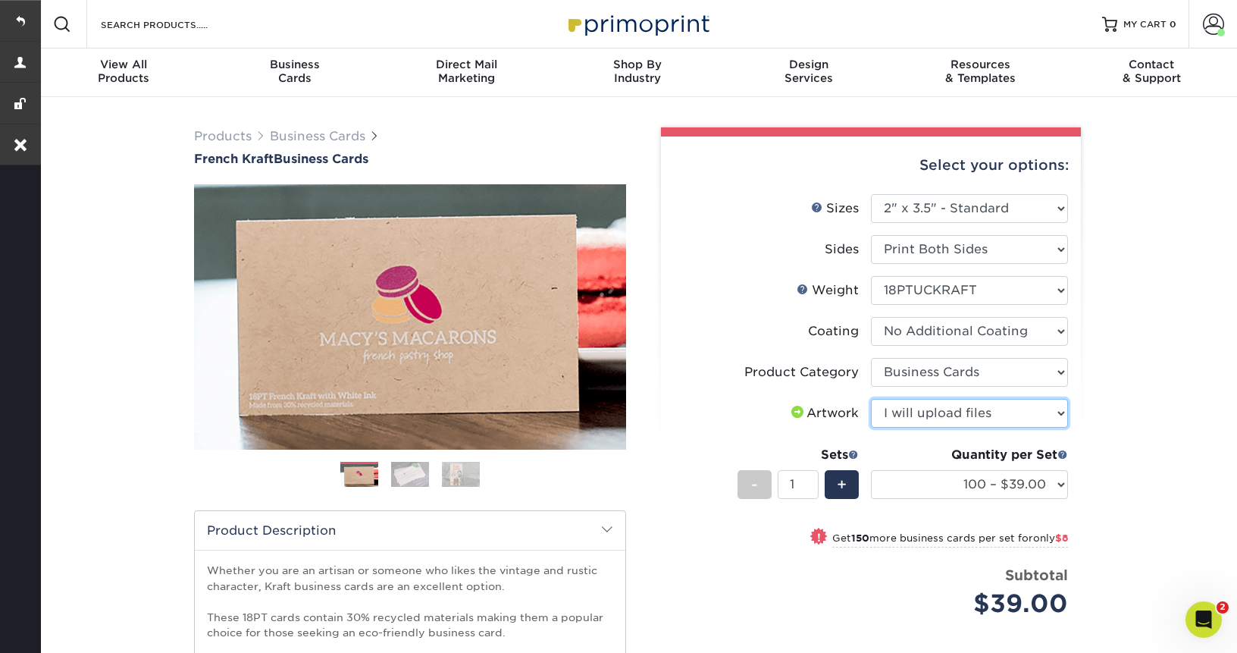
click at [871, 399] on select "Please Select I will upload files I need a design - $100" at bounding box center [969, 413] width 197 height 29
click at [941, 477] on select "100 – $39.00 250 – $47.00 500 – $82.00 1000 – $147.00" at bounding box center [969, 484] width 197 height 29
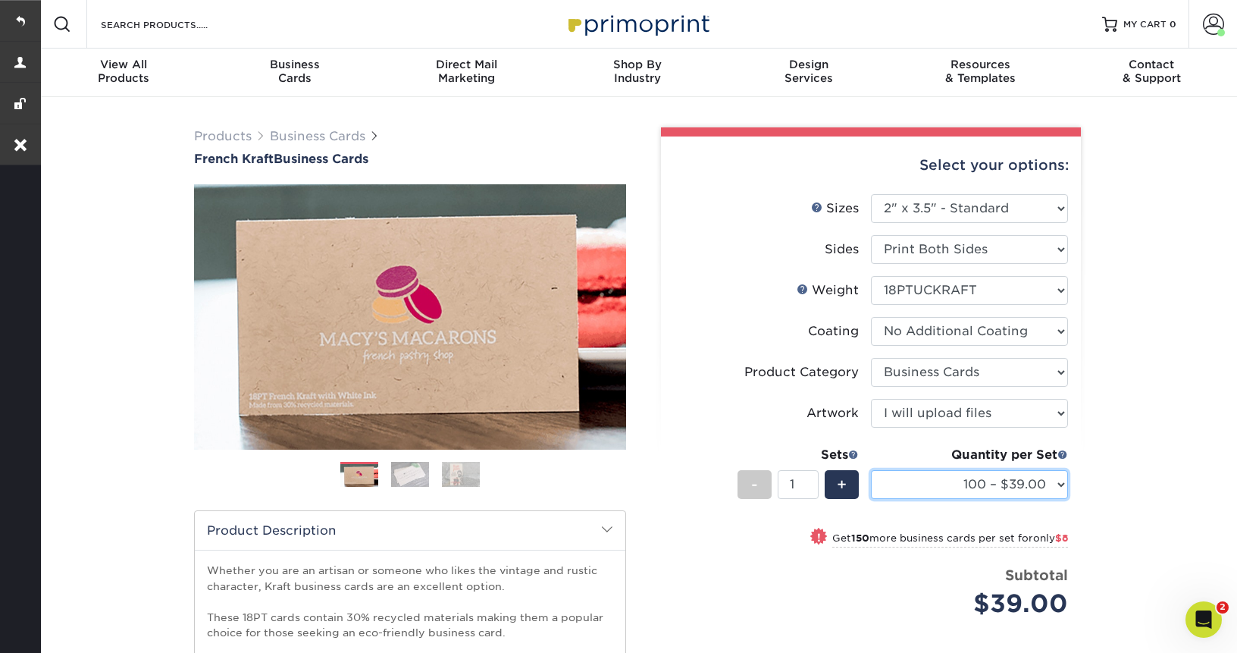
select select "250 – $47.00"
click at [871, 470] on select "100 – $39.00 250 – $47.00 500 – $82.00 1000 – $147.00" at bounding box center [969, 484] width 197 height 29
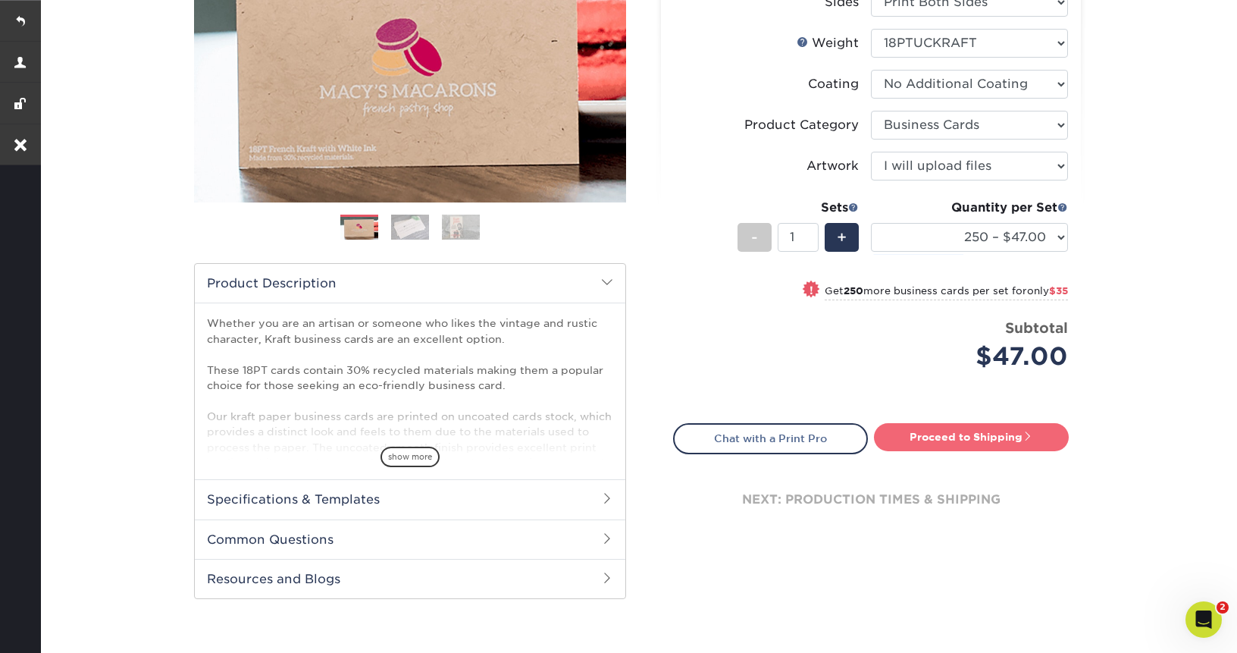
click at [930, 427] on link "Proceed to Shipping" at bounding box center [971, 436] width 195 height 27
type input "Set 1"
select select "e65d5a0f-f11e-4f71-b867-30ffb093ea1e"
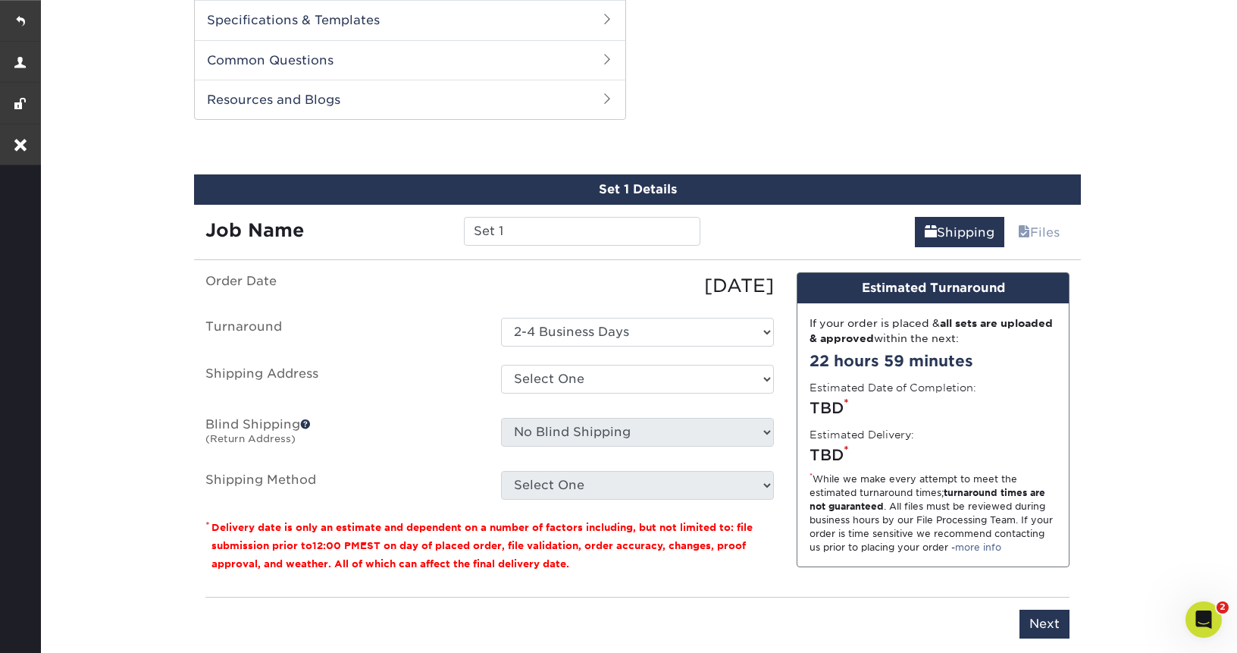
scroll to position [771, 0]
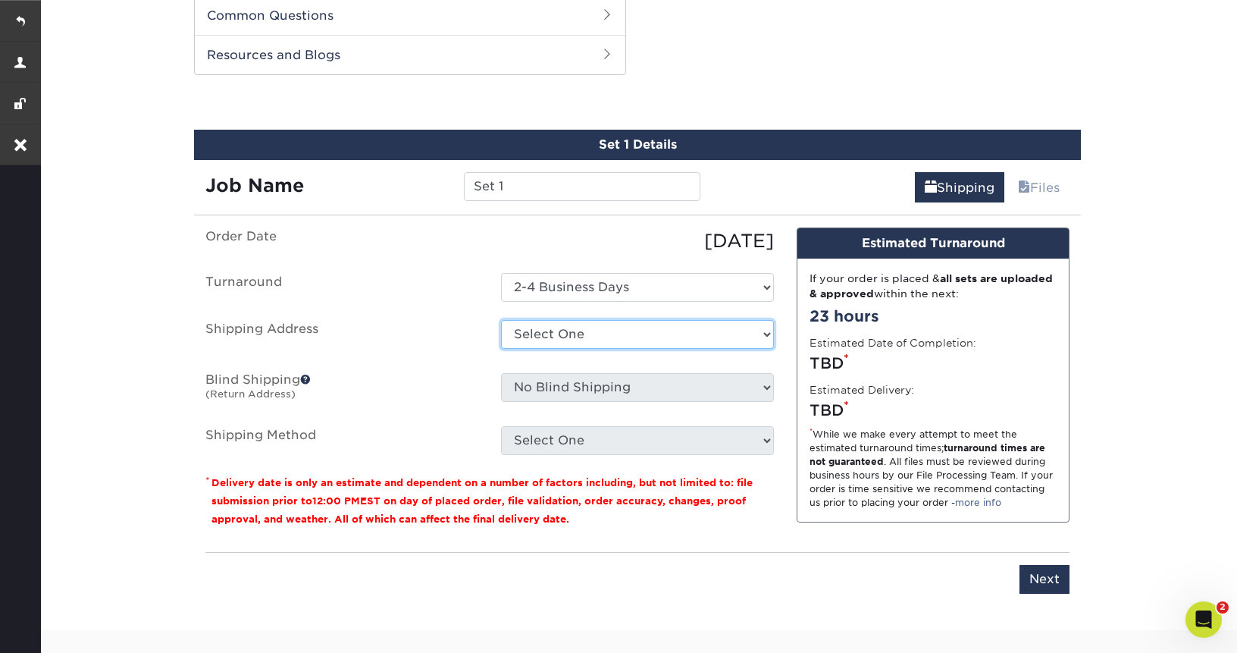
click at [565, 330] on select "Select One Mr + Add New Address" at bounding box center [637, 334] width 273 height 29
select select "278033"
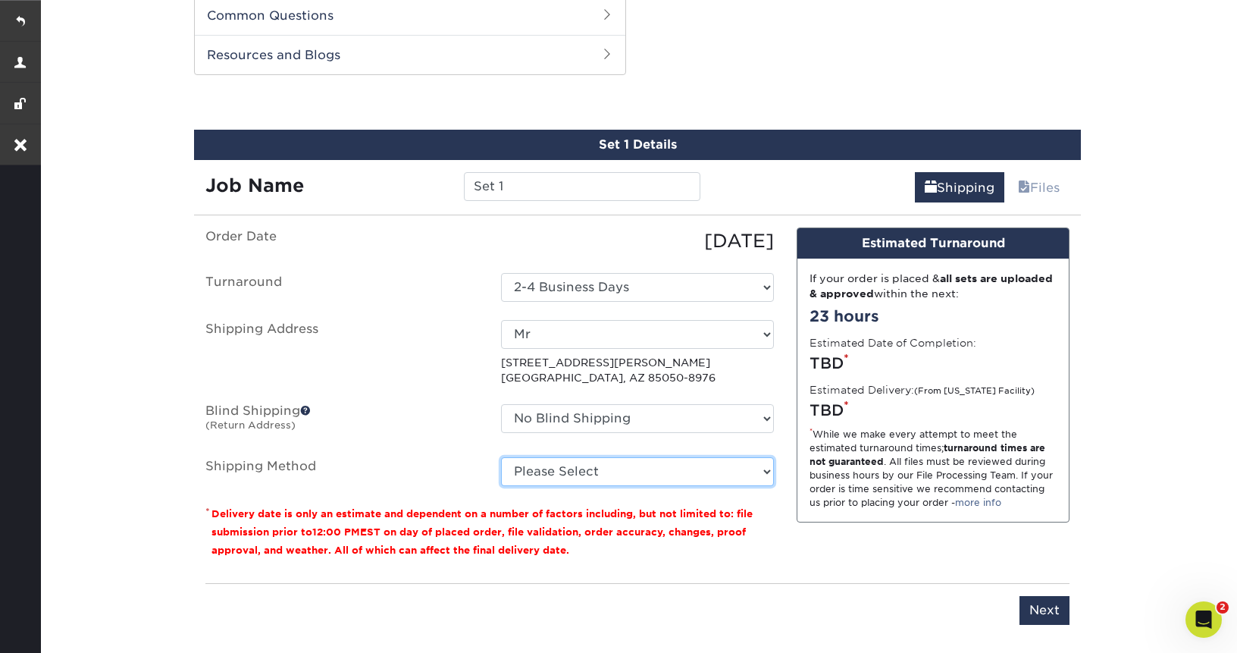
click at [606, 481] on select "Please Select Ground Shipping (+$7.84) 3 Day Shipping Service (+$20.04) 2 Day A…" at bounding box center [637, 471] width 273 height 29
select select "03"
click at [501, 457] on select "Please Select Ground Shipping (+$7.84) 3 Day Shipping Service (+$20.04) 2 Day A…" at bounding box center [637, 471] width 273 height 29
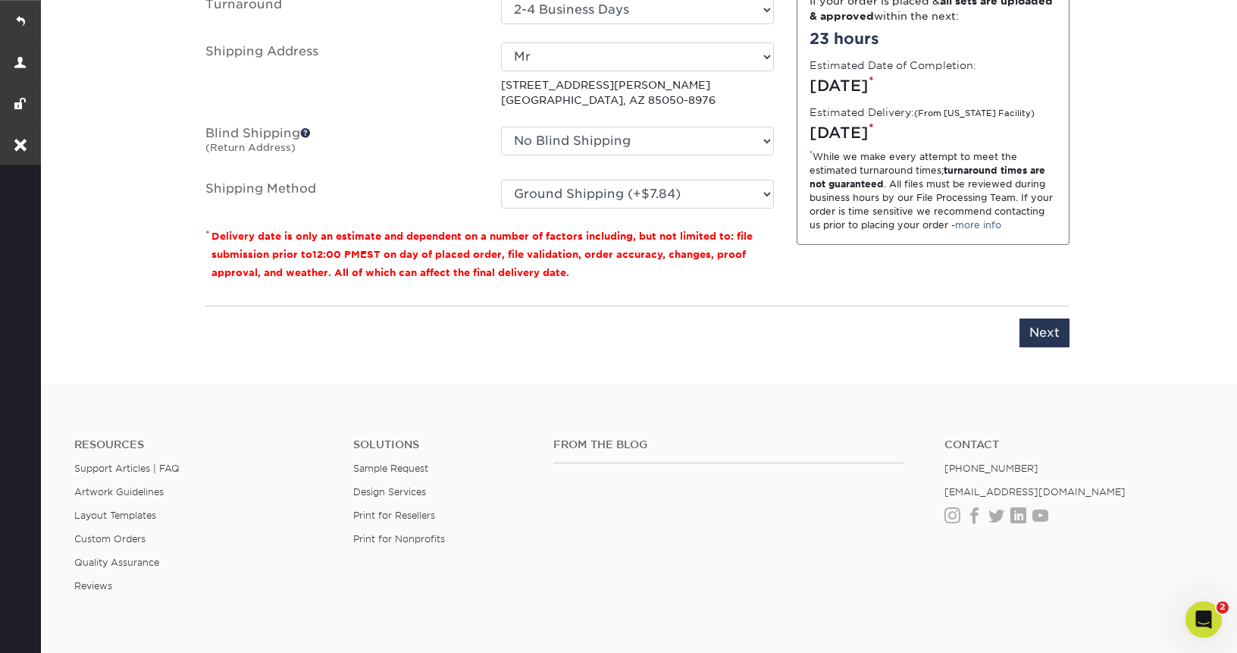
scroll to position [1073, 0]
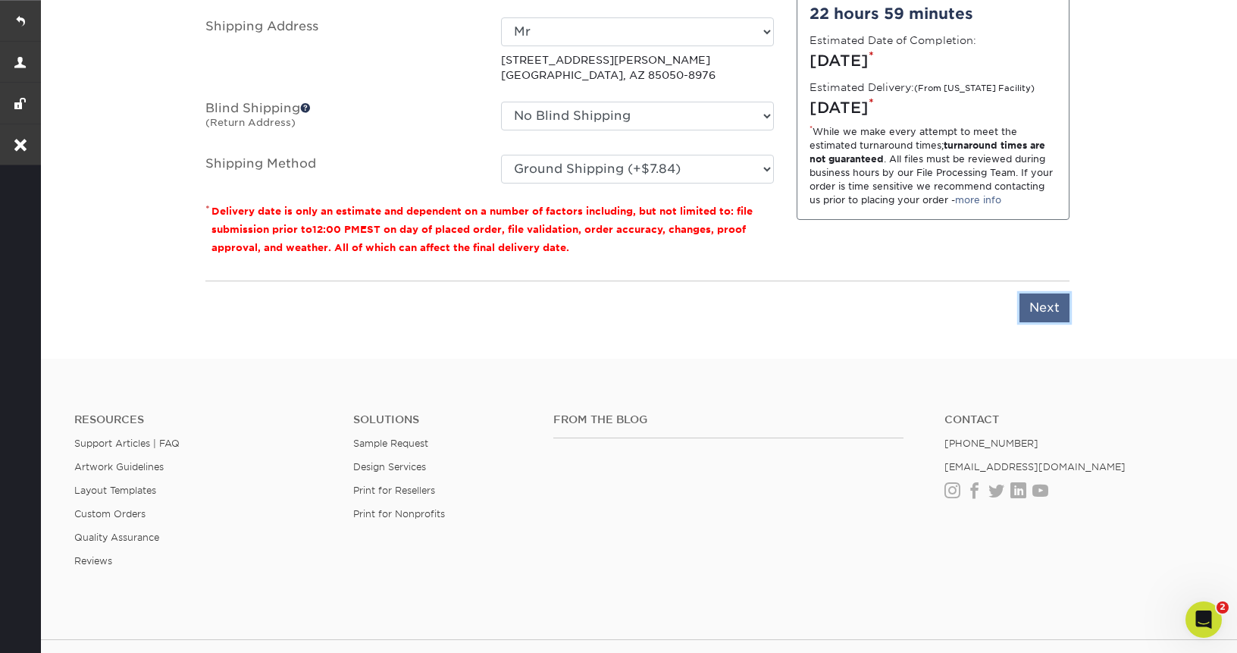
click at [1042, 301] on input "Next" at bounding box center [1044, 307] width 50 height 29
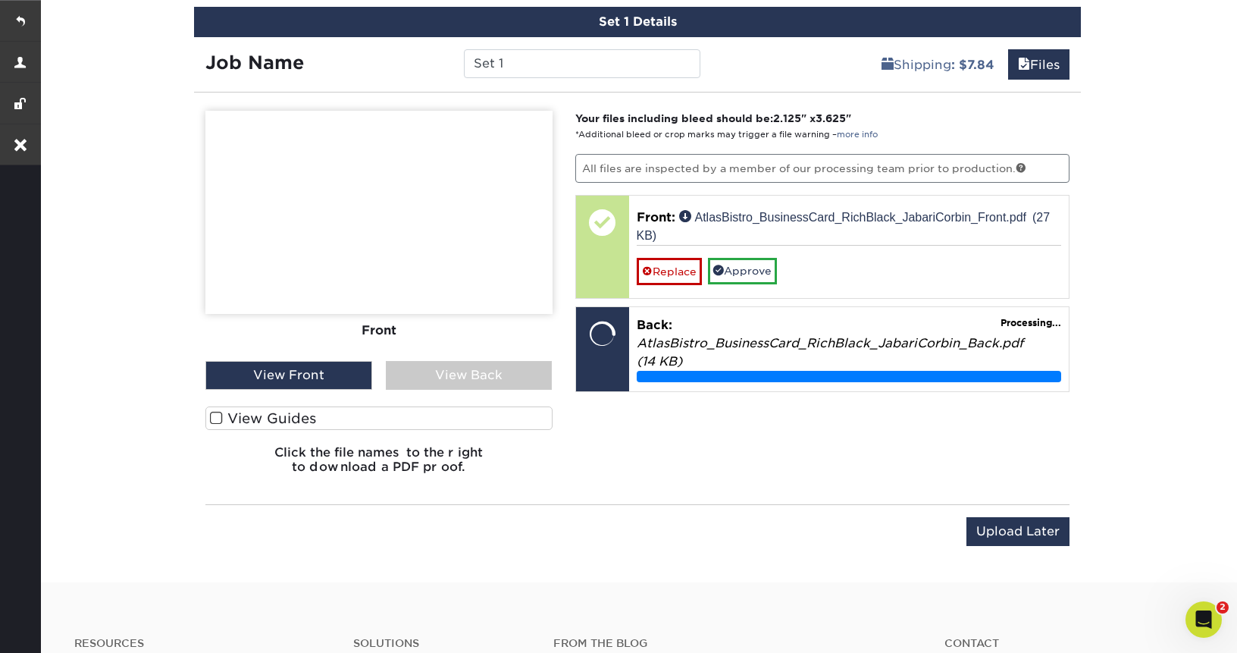
scroll to position [876, 0]
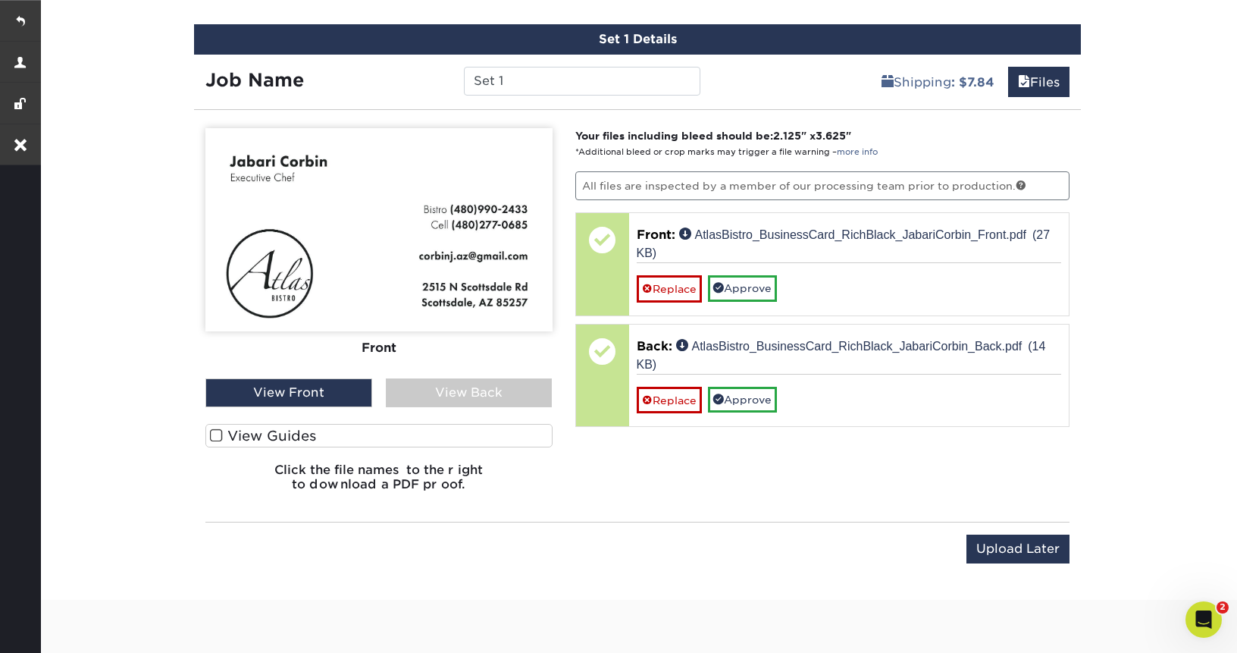
click at [214, 436] on span at bounding box center [216, 435] width 13 height 14
click at [0, 0] on input "View Guides" at bounding box center [0, 0] width 0 height 0
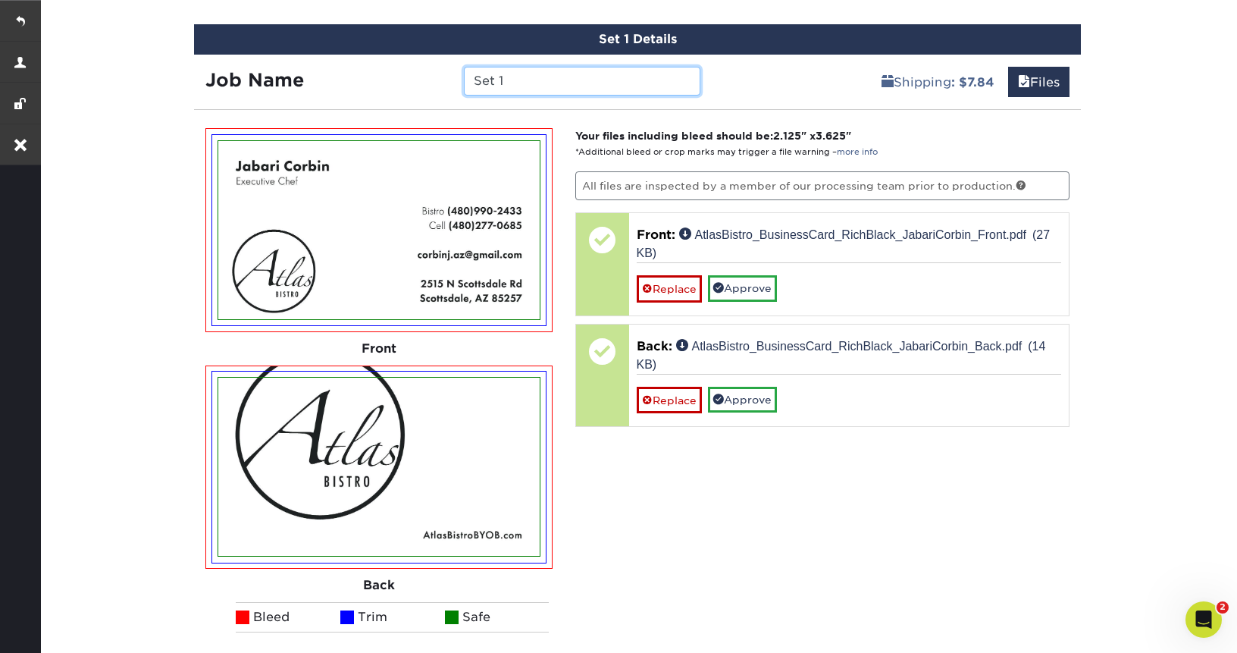
click at [514, 78] on input "Set 1" at bounding box center [582, 81] width 236 height 29
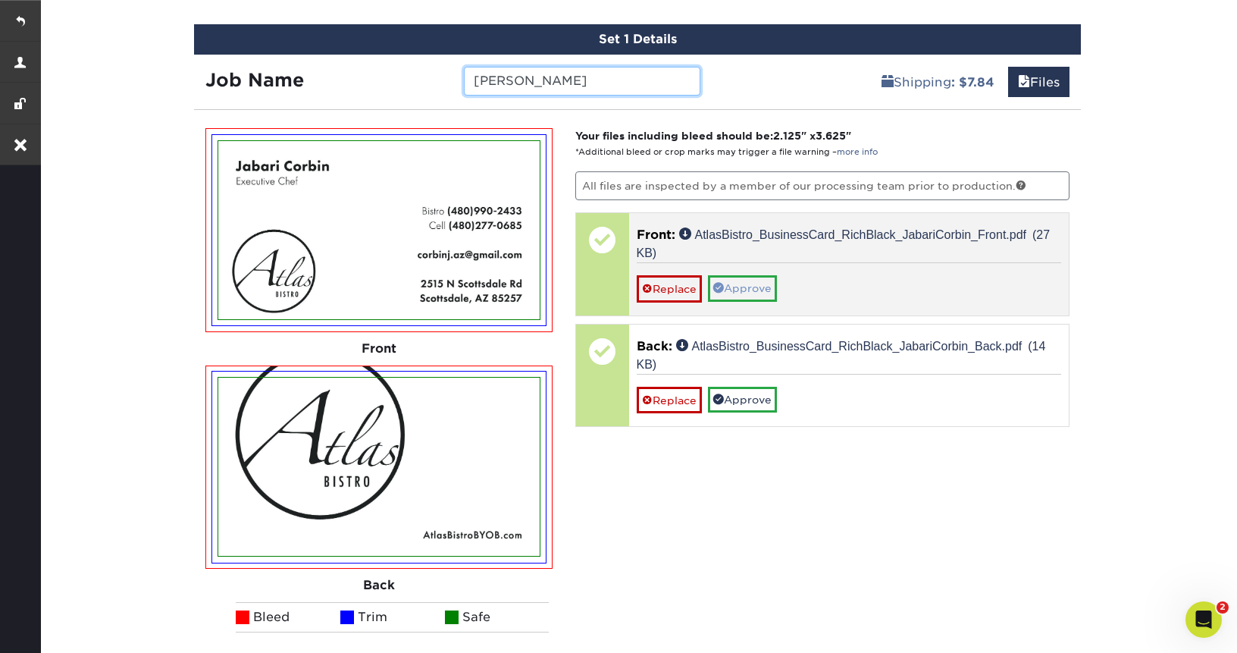
type input "[PERSON_NAME]"
click at [739, 286] on link "Approve" at bounding box center [742, 288] width 69 height 26
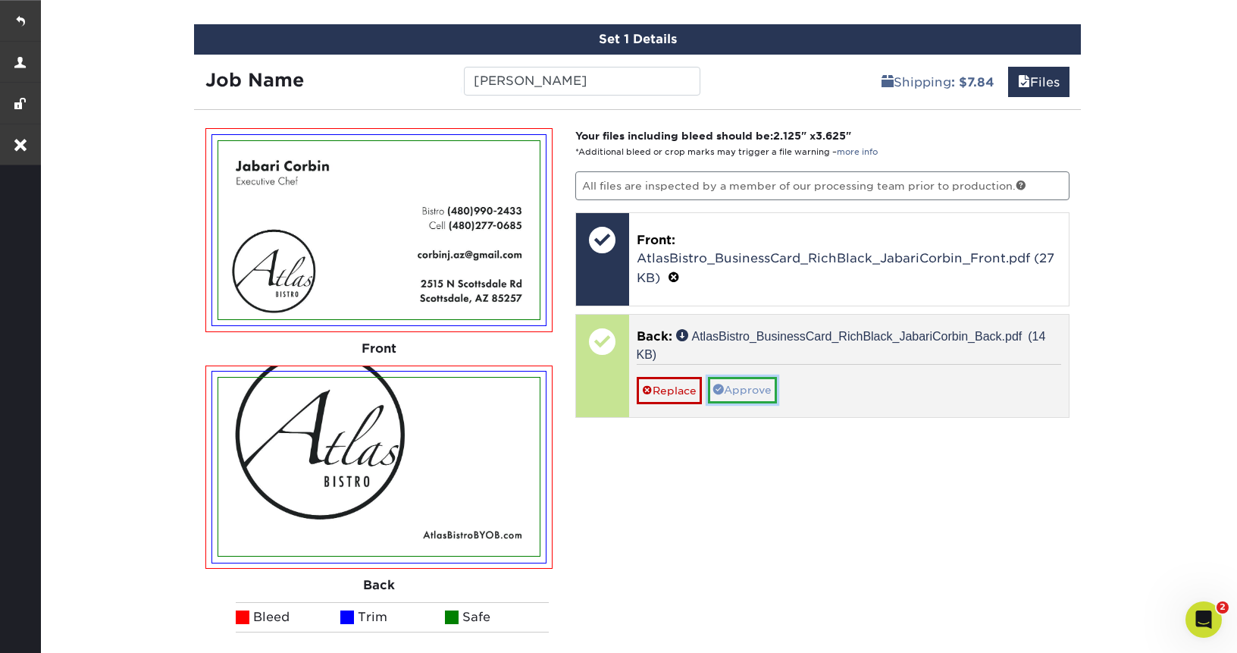
click at [745, 390] on link "Approve" at bounding box center [742, 390] width 69 height 26
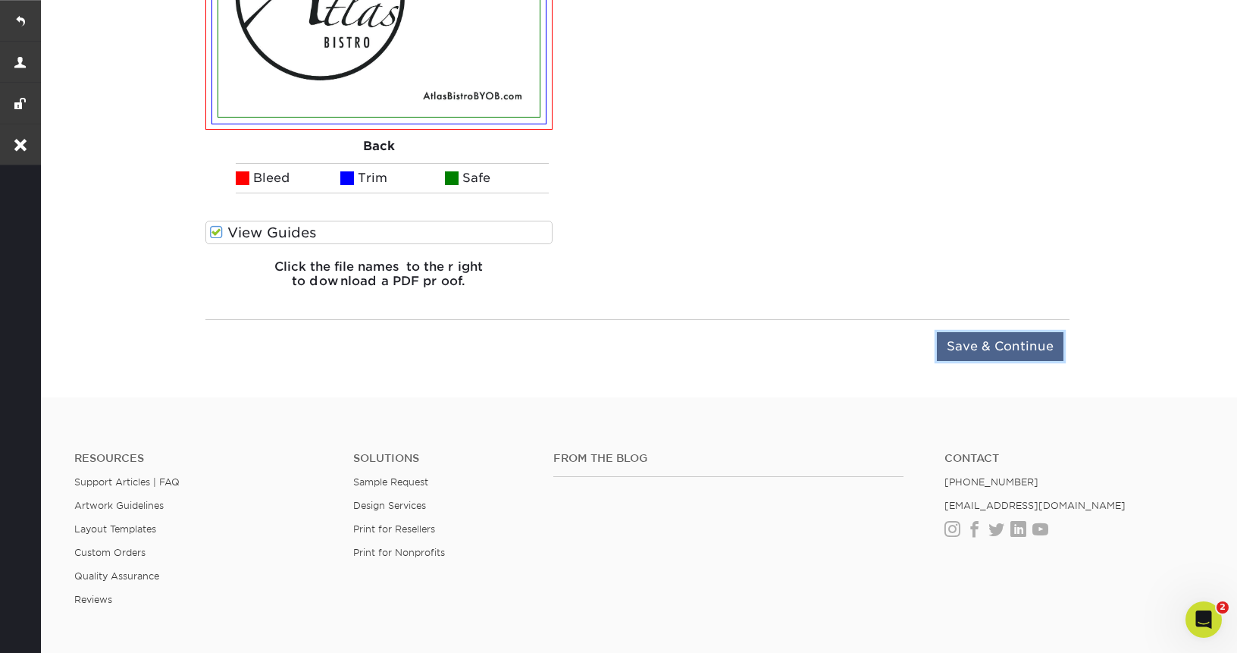
click at [951, 340] on input "Save & Continue" at bounding box center [1000, 346] width 127 height 29
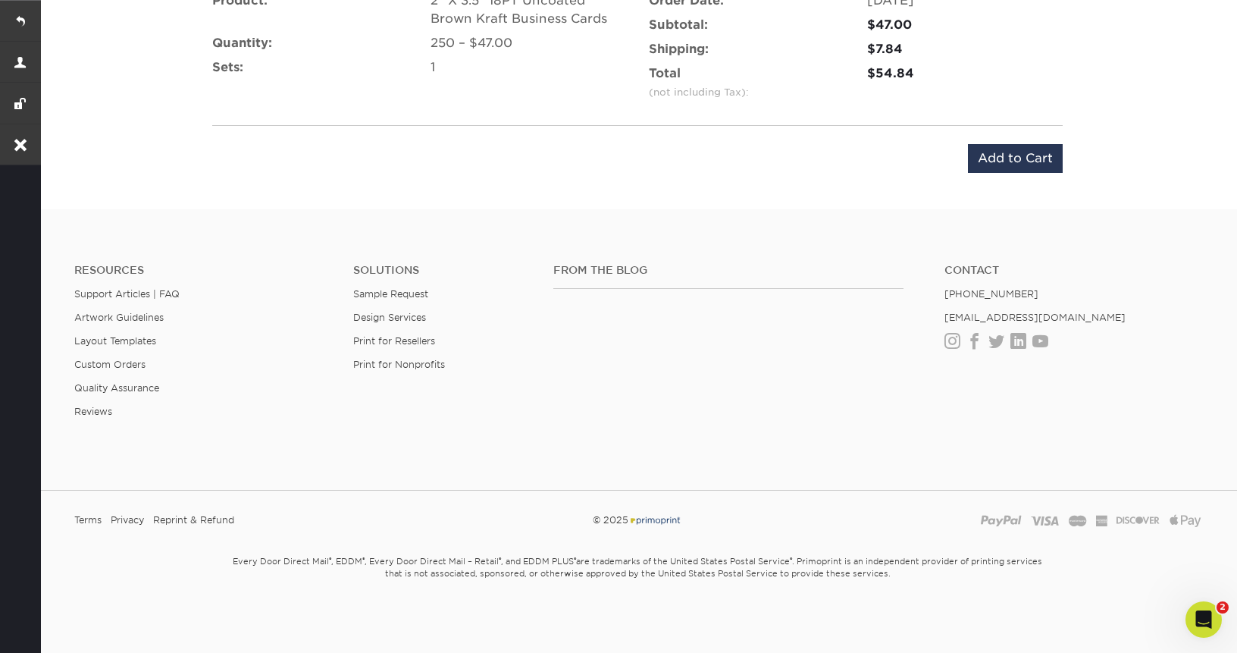
scroll to position [1054, 0]
click at [991, 164] on input "Add to Cart" at bounding box center [1015, 159] width 95 height 29
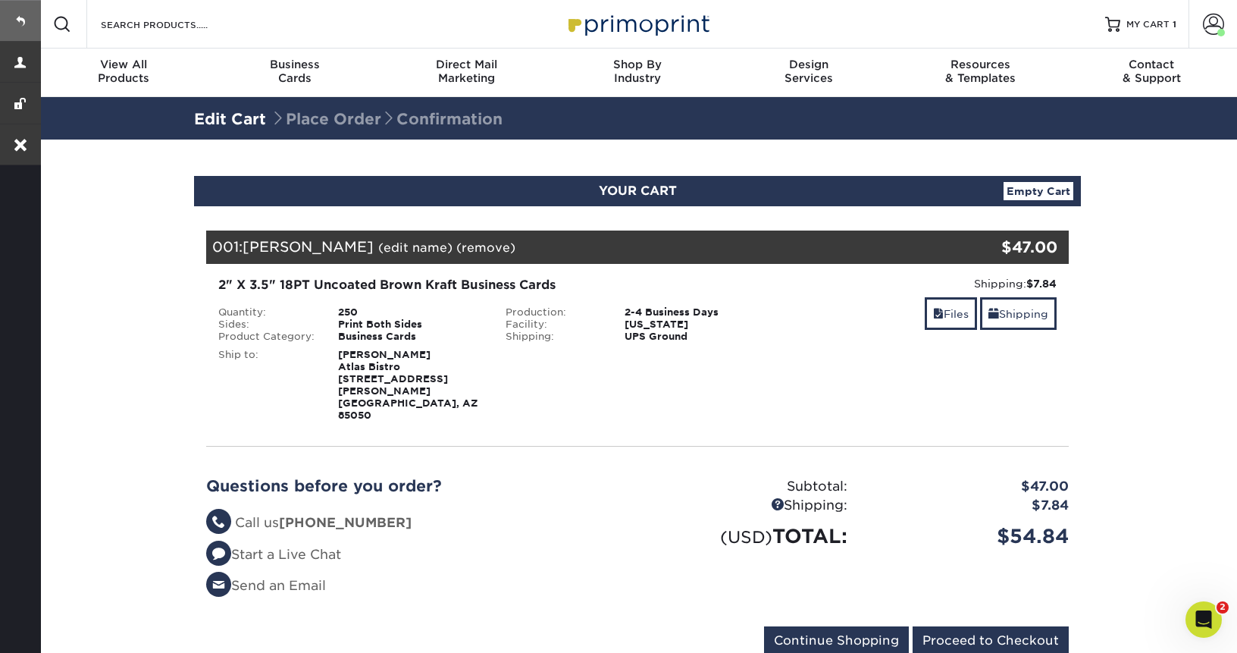
click at [28, 22] on link at bounding box center [20, 20] width 41 height 41
